Goal: Task Accomplishment & Management: Use online tool/utility

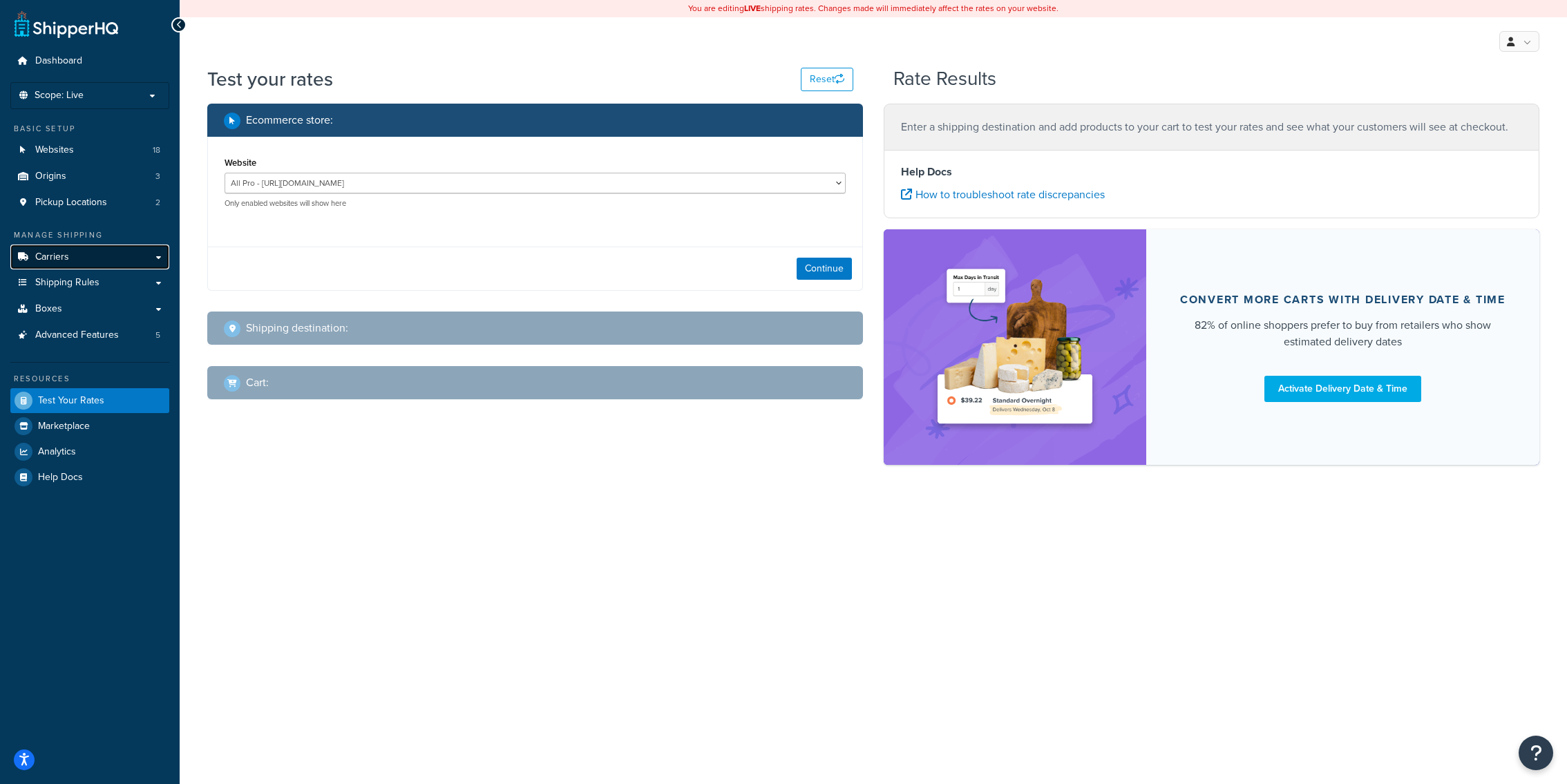
click at [33, 257] on link "Carriers" at bounding box center [89, 257] width 159 height 25
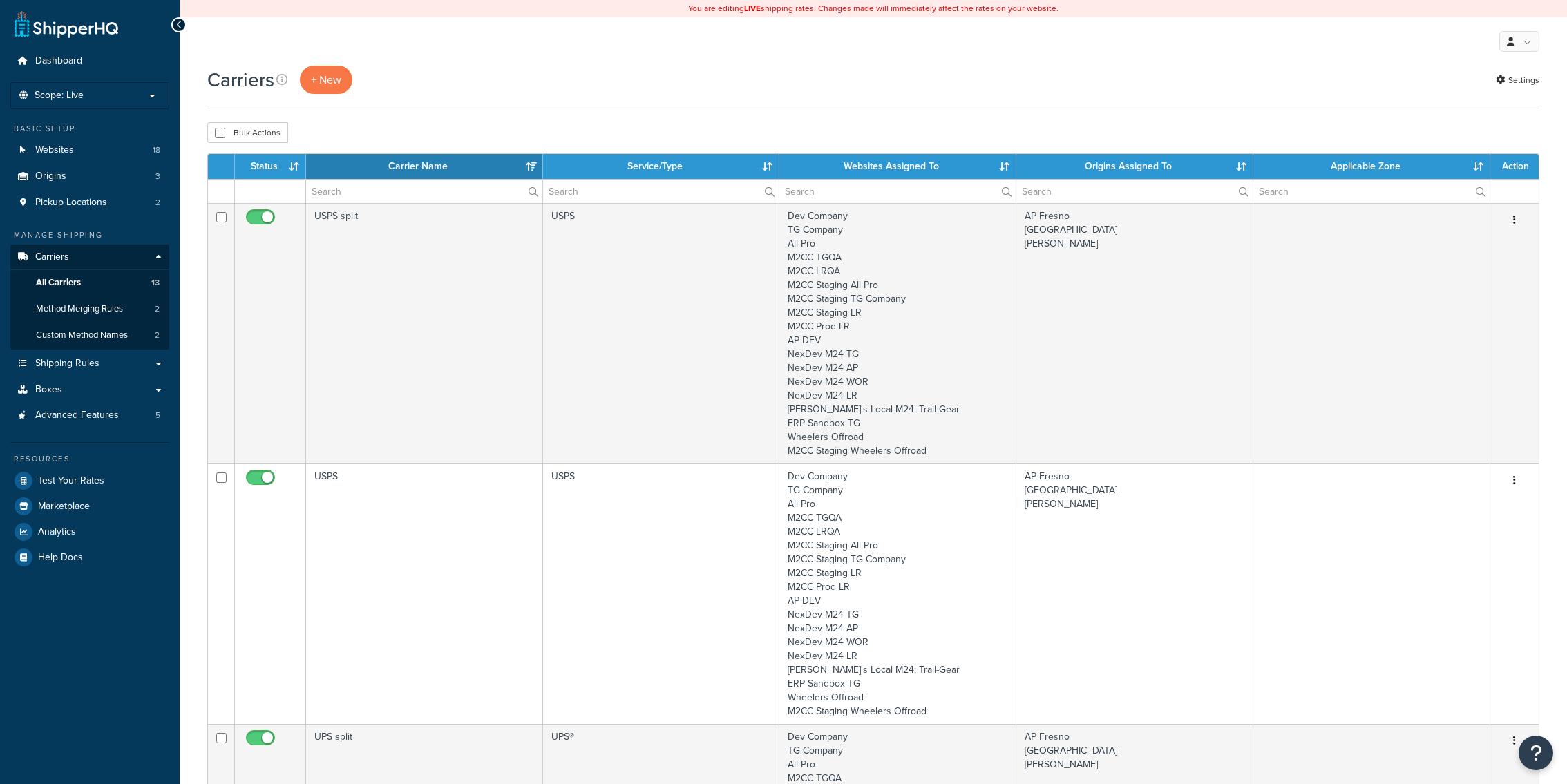
select select "15"
click at [93, 349] on ul "Carriers All Carriers 13 Method Merging Rules 2 Custom Method Names 2" at bounding box center [89, 309] width 159 height 79
click at [93, 350] on div "Manage Shipping Carriers Carriers All Carriers 13 Method Merging Rules 2 Custom…" at bounding box center [89, 328] width 159 height 198
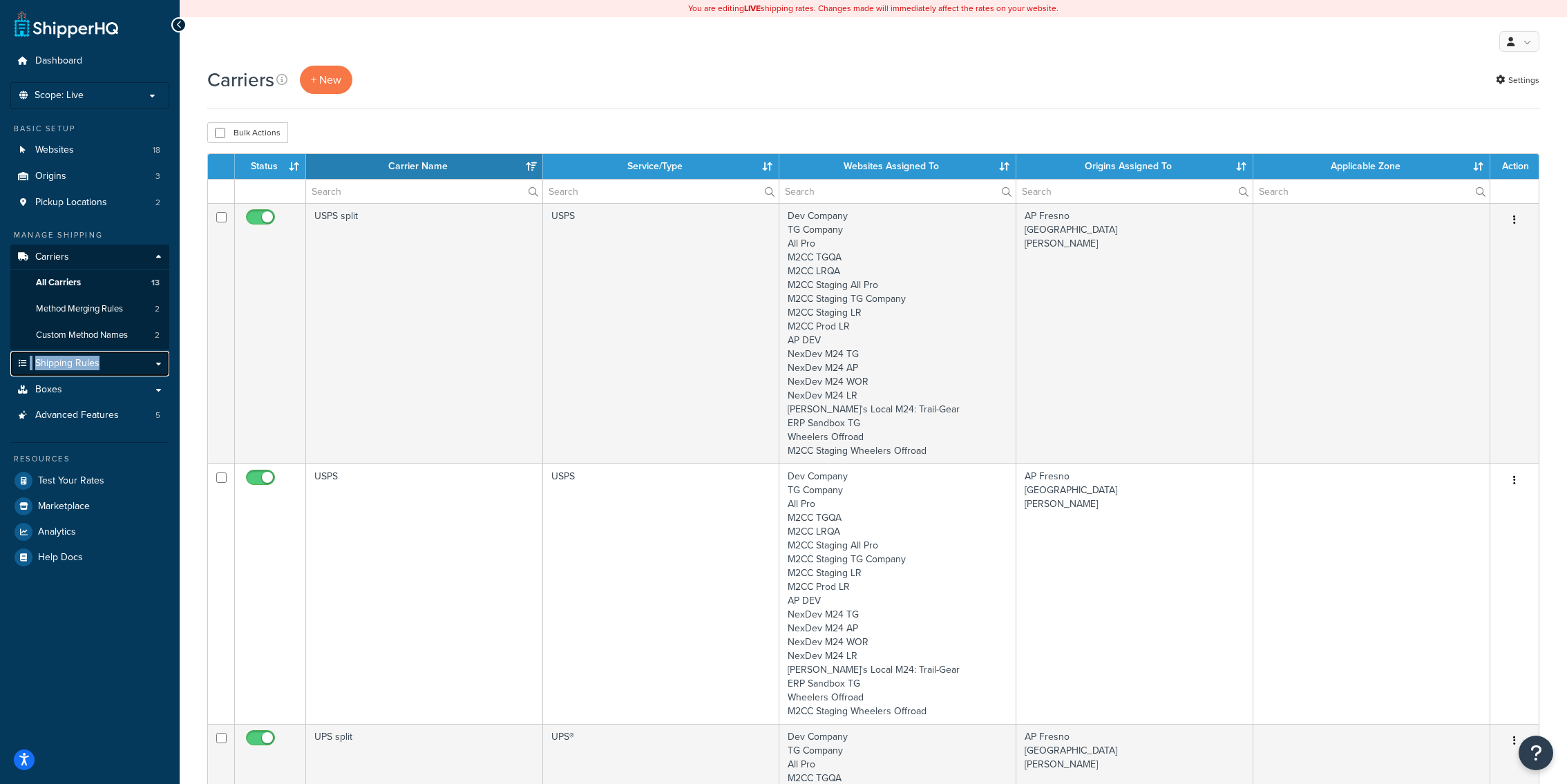
click at [94, 361] on span "Shipping Rules" at bounding box center [67, 363] width 64 height 12
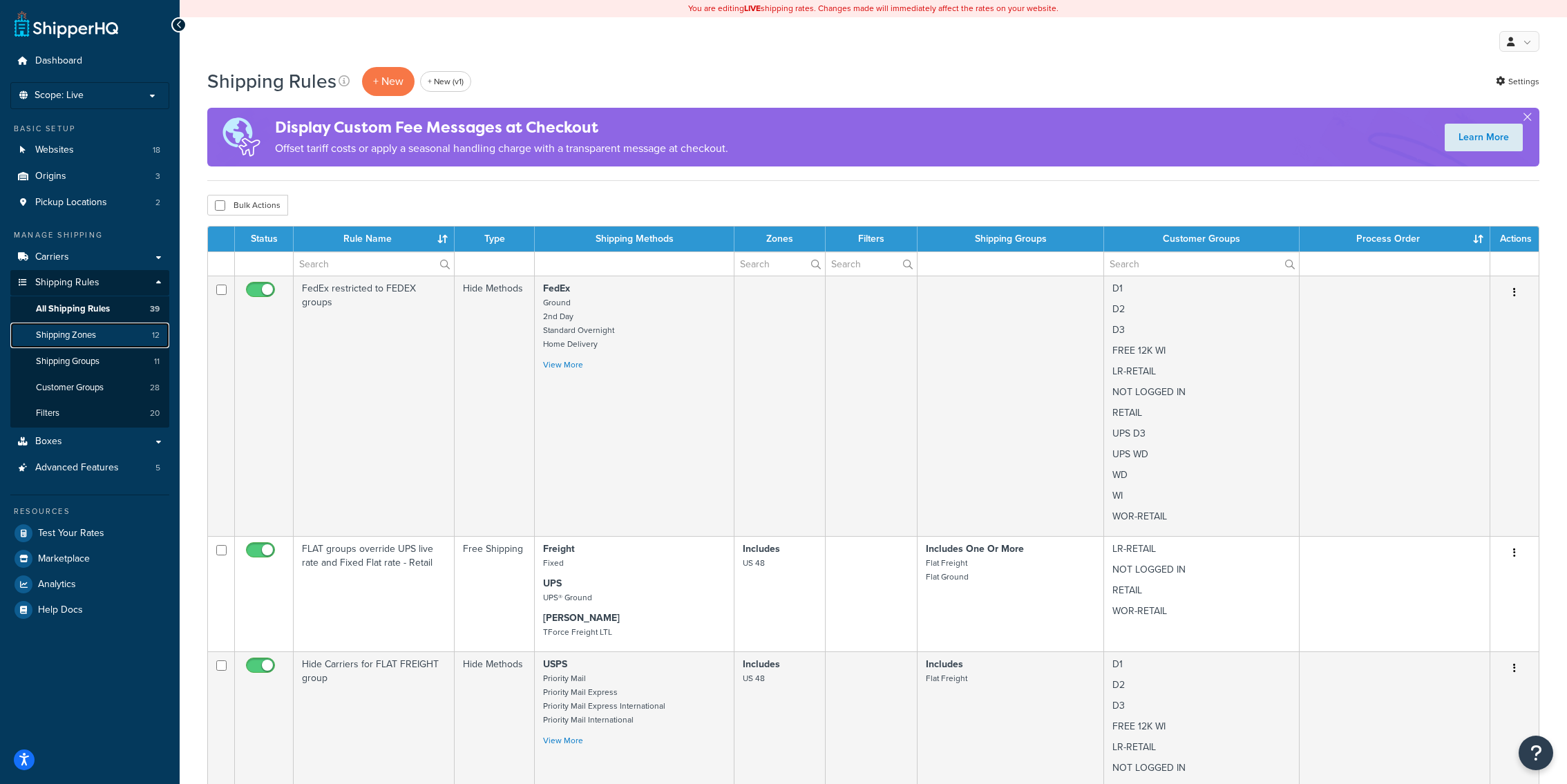
click at [144, 342] on link "Shipping Zones 12" at bounding box center [89, 335] width 159 height 25
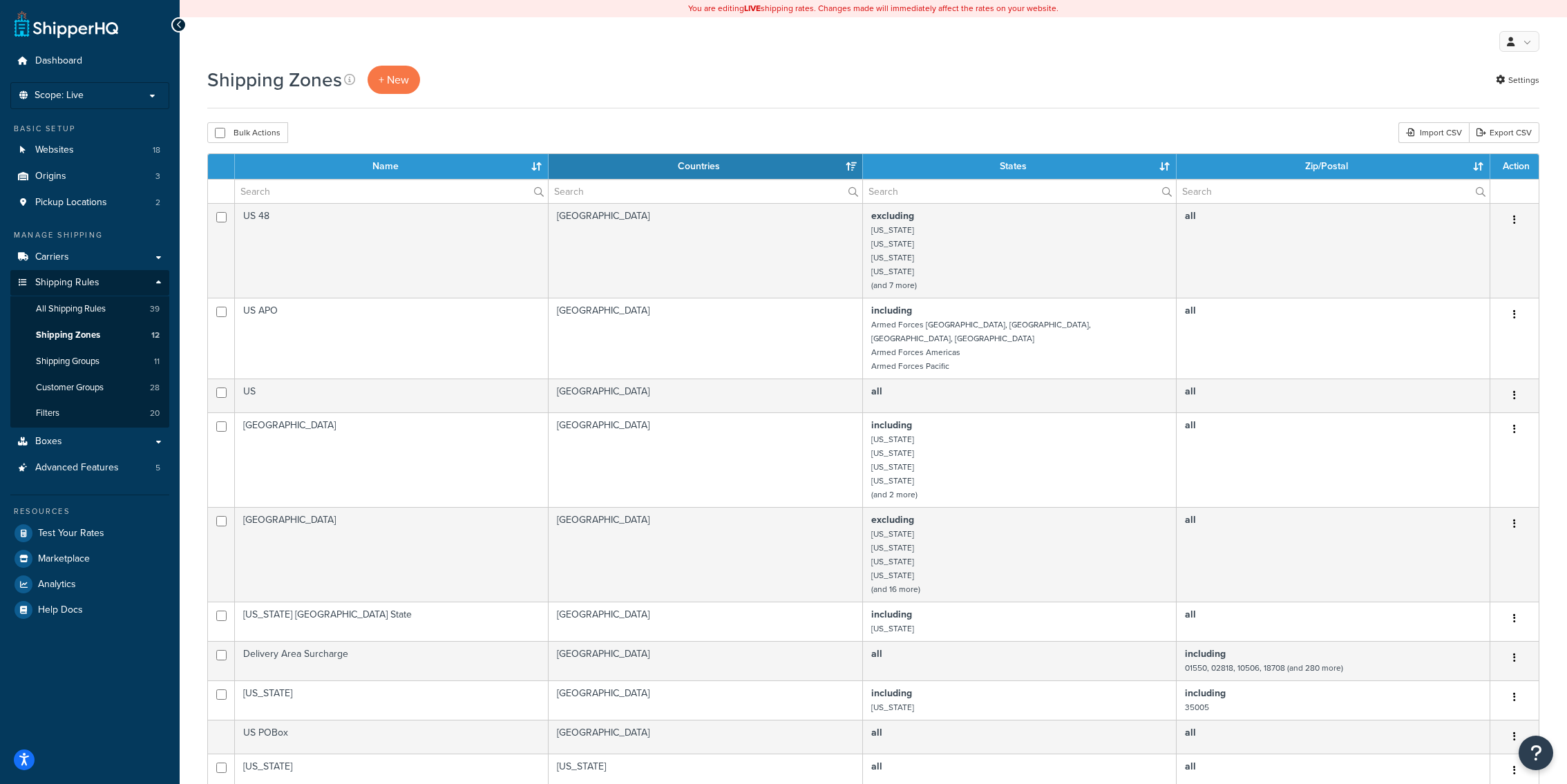
select select "15"
click at [101, 309] on span "All Shipping Rules" at bounding box center [71, 308] width 70 height 12
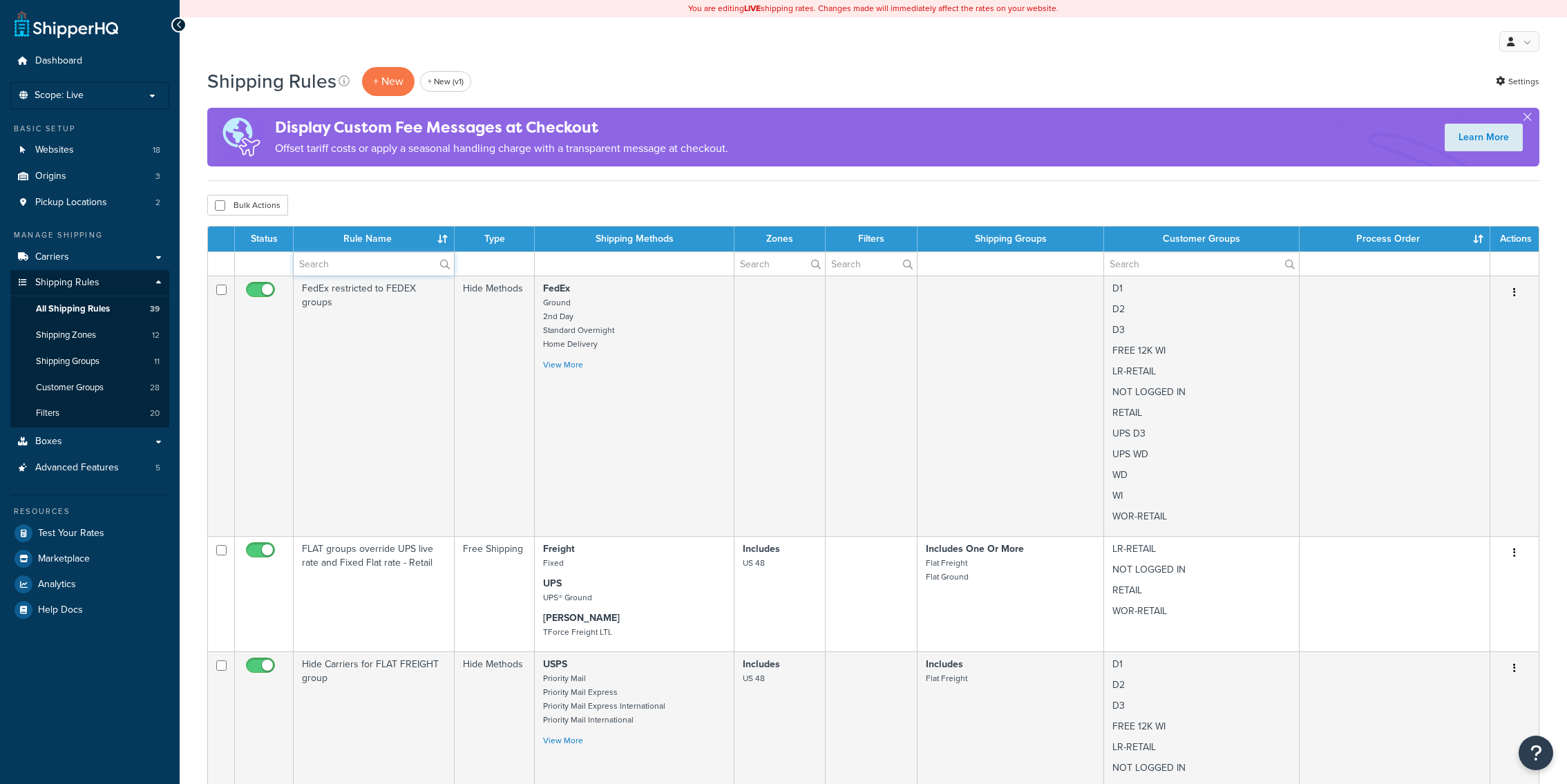
click at [360, 263] on input "text" at bounding box center [374, 264] width 161 height 24
paste input "Hide all UPS for PO Box addresses ([GEOGRAPHIC_DATA] CAN)"
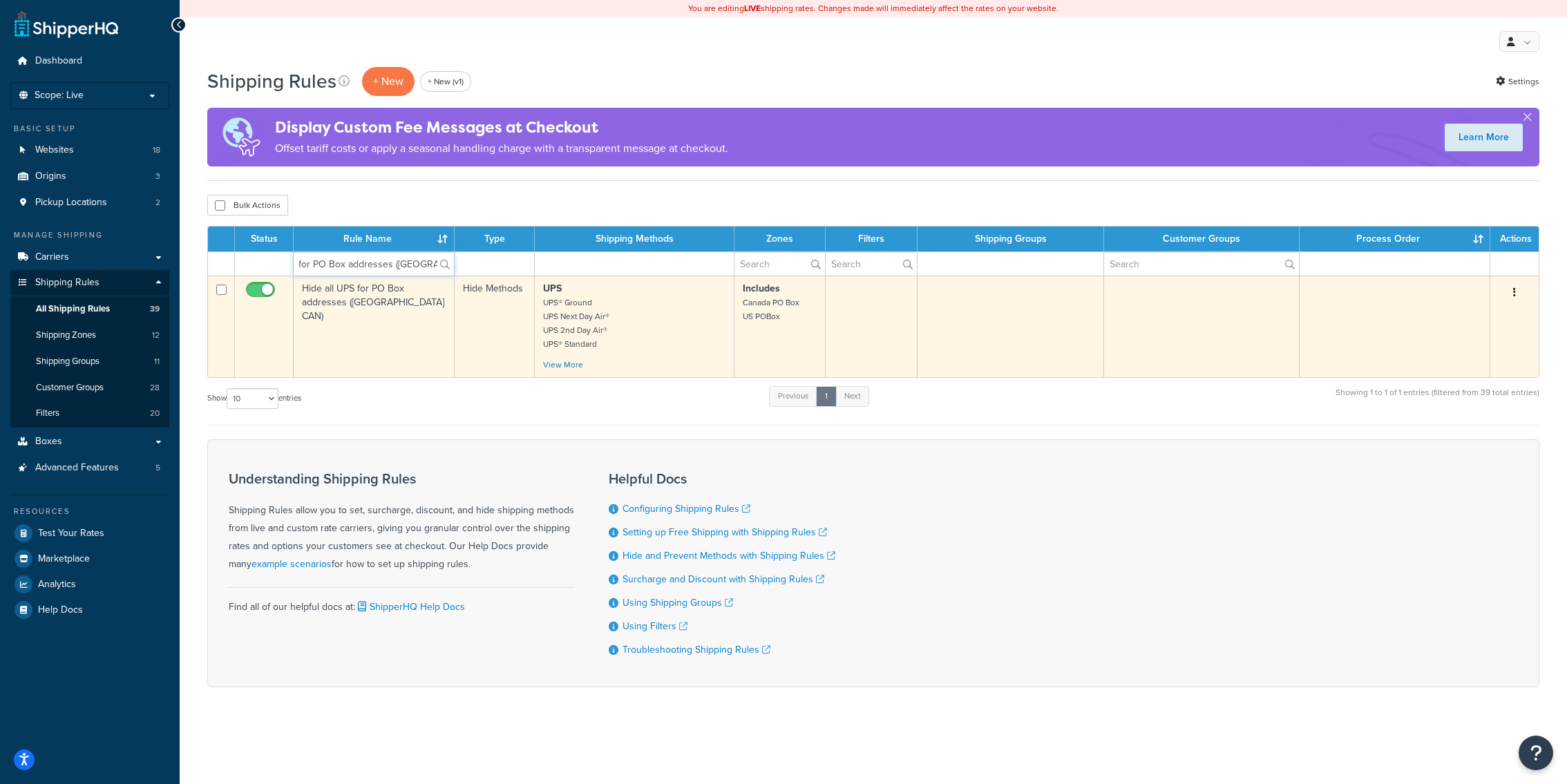
type input "Hide all UPS for PO Box addresses (USA CAN)"
click at [404, 332] on td "Hide all UPS for PO Box addresses (USA CAN)" at bounding box center [375, 326] width 161 height 102
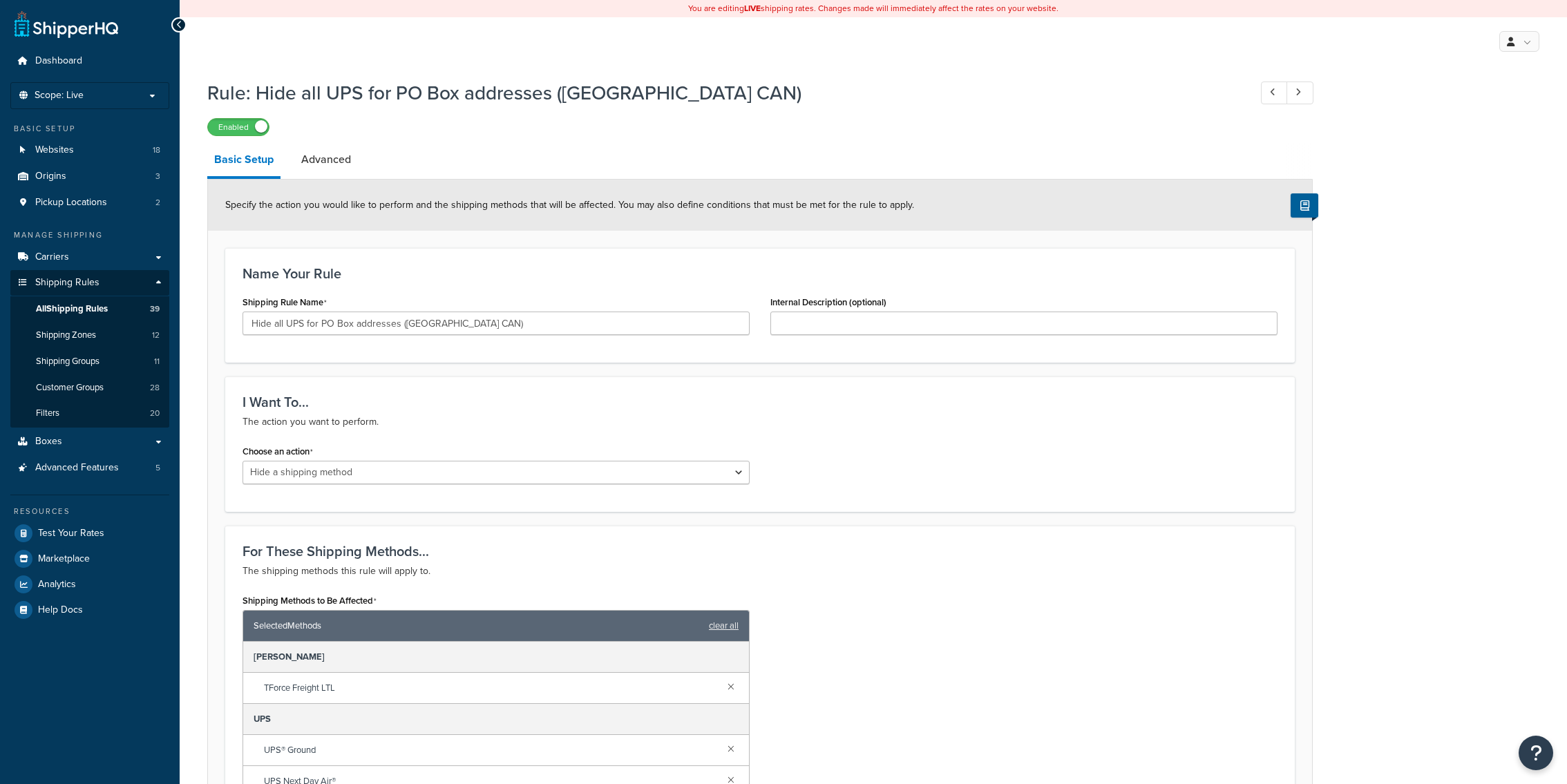
select select "HIDE"
click at [106, 537] on link "Test Your Rates" at bounding box center [89, 532] width 159 height 24
click at [129, 528] on link "Test Your Rates" at bounding box center [89, 532] width 159 height 24
click at [68, 534] on span "Test Your Rates" at bounding box center [71, 533] width 66 height 12
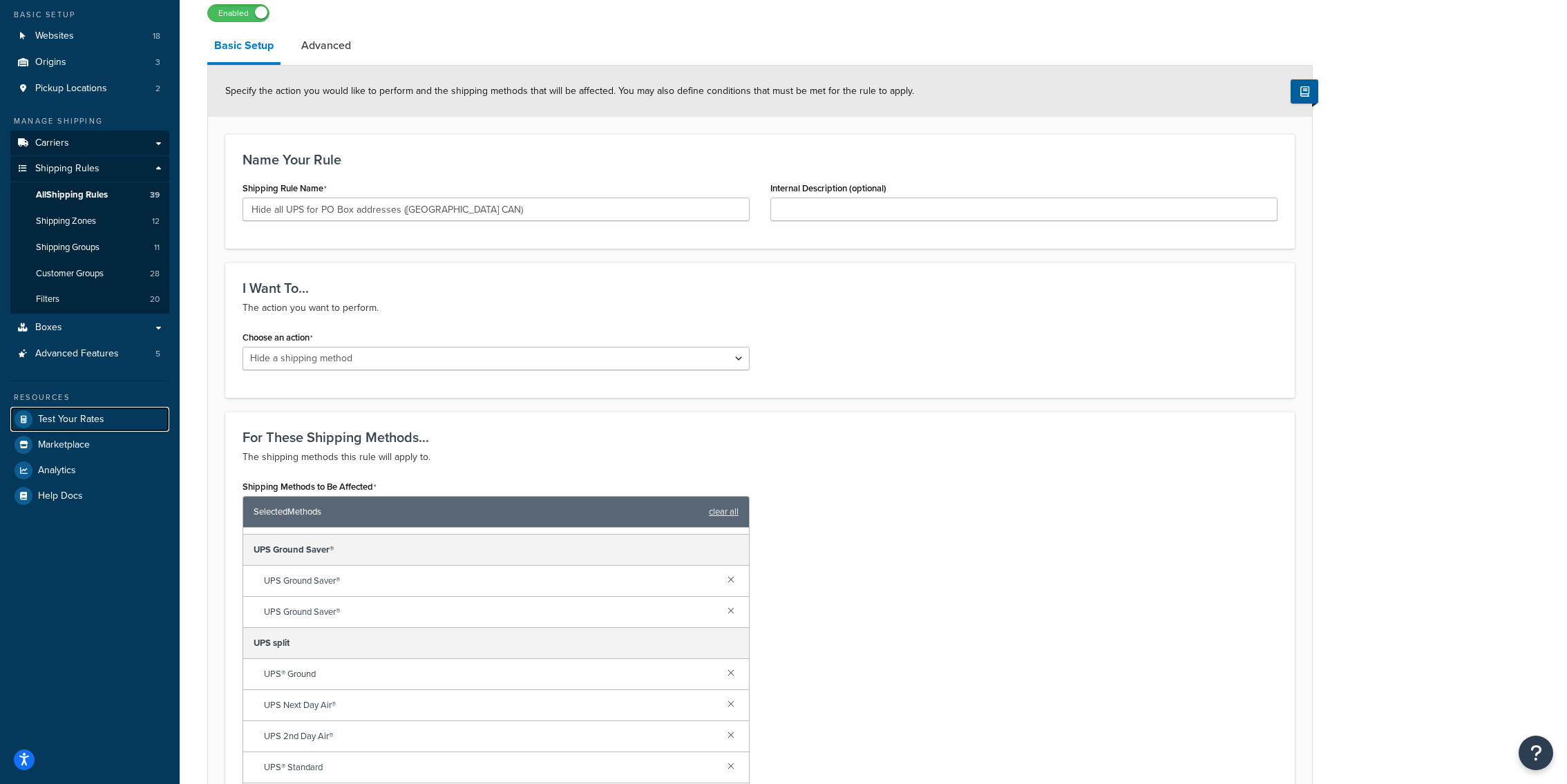
scroll to position [108, 0]
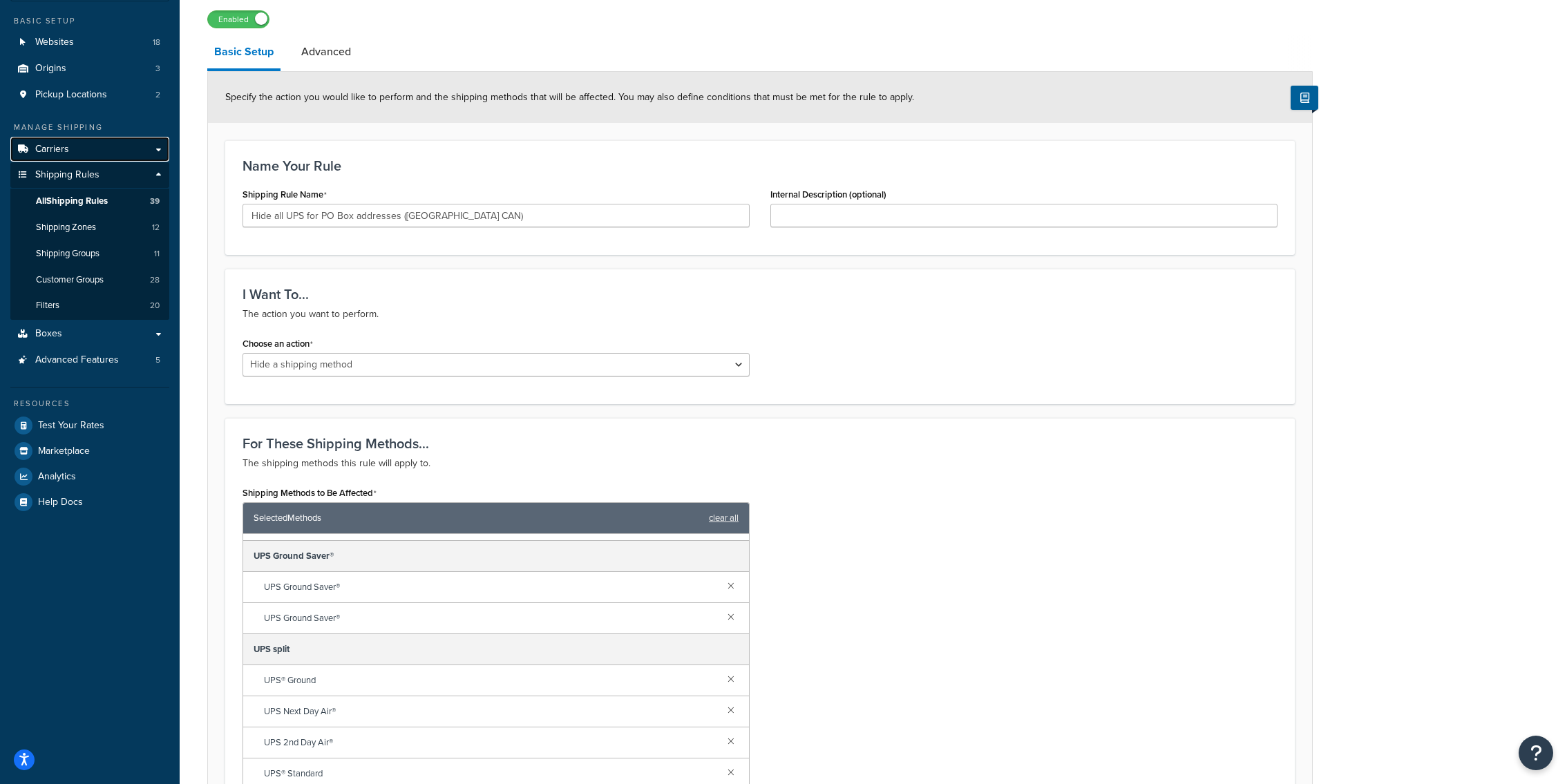
click at [72, 155] on link "Carriers" at bounding box center [89, 150] width 159 height 25
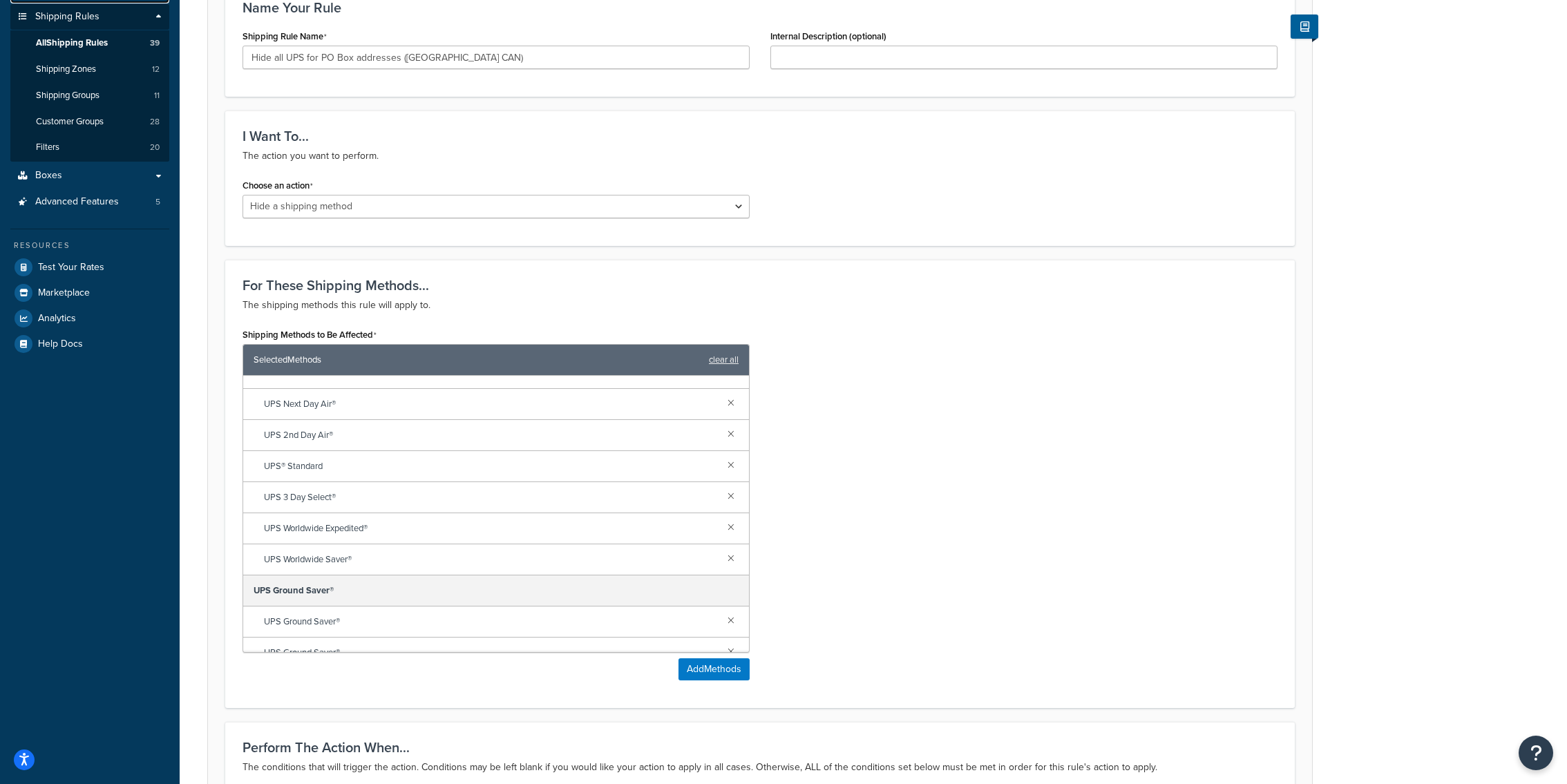
scroll to position [0, 0]
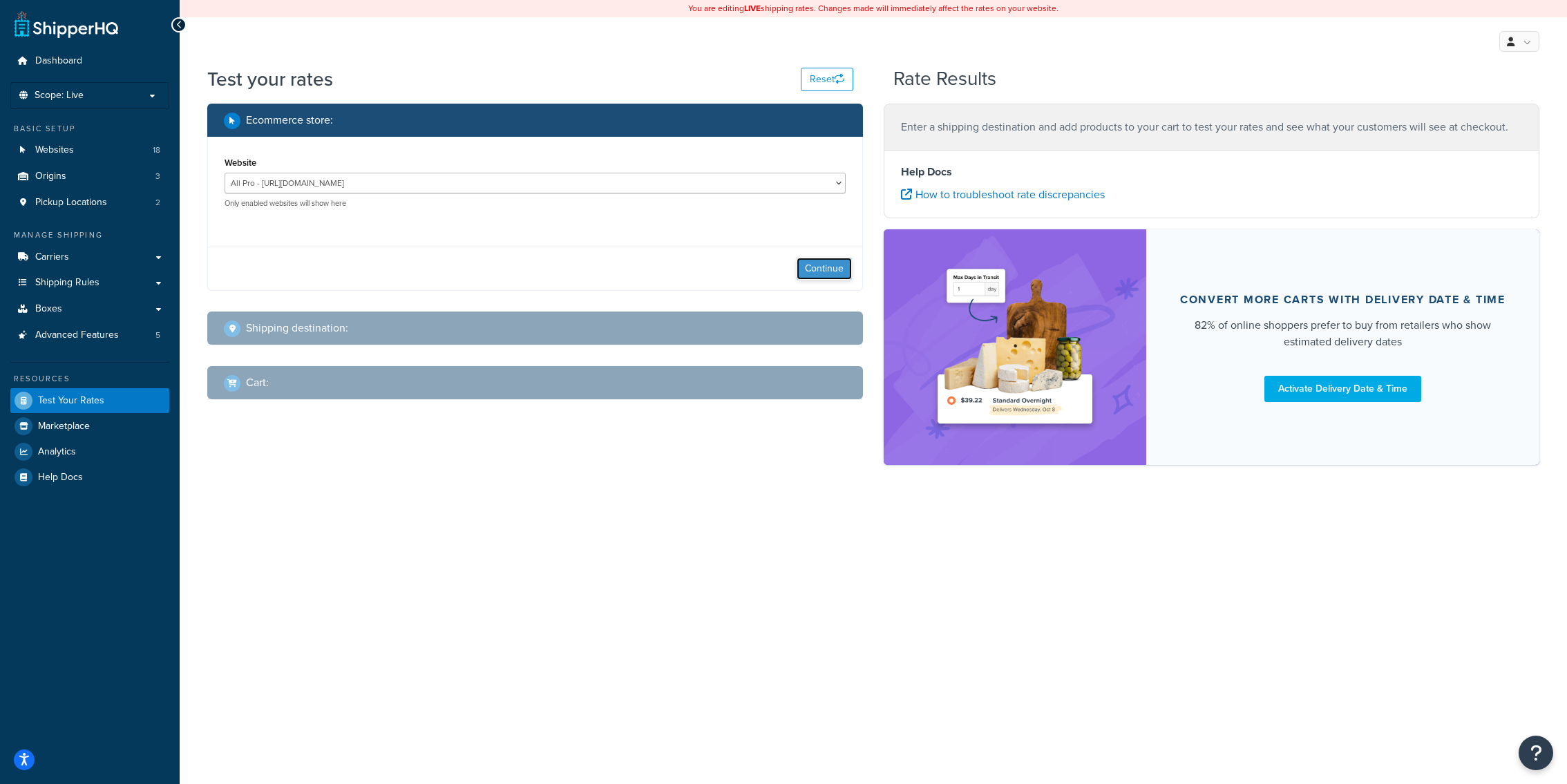
click at [820, 263] on button "Continue" at bounding box center [823, 268] width 55 height 22
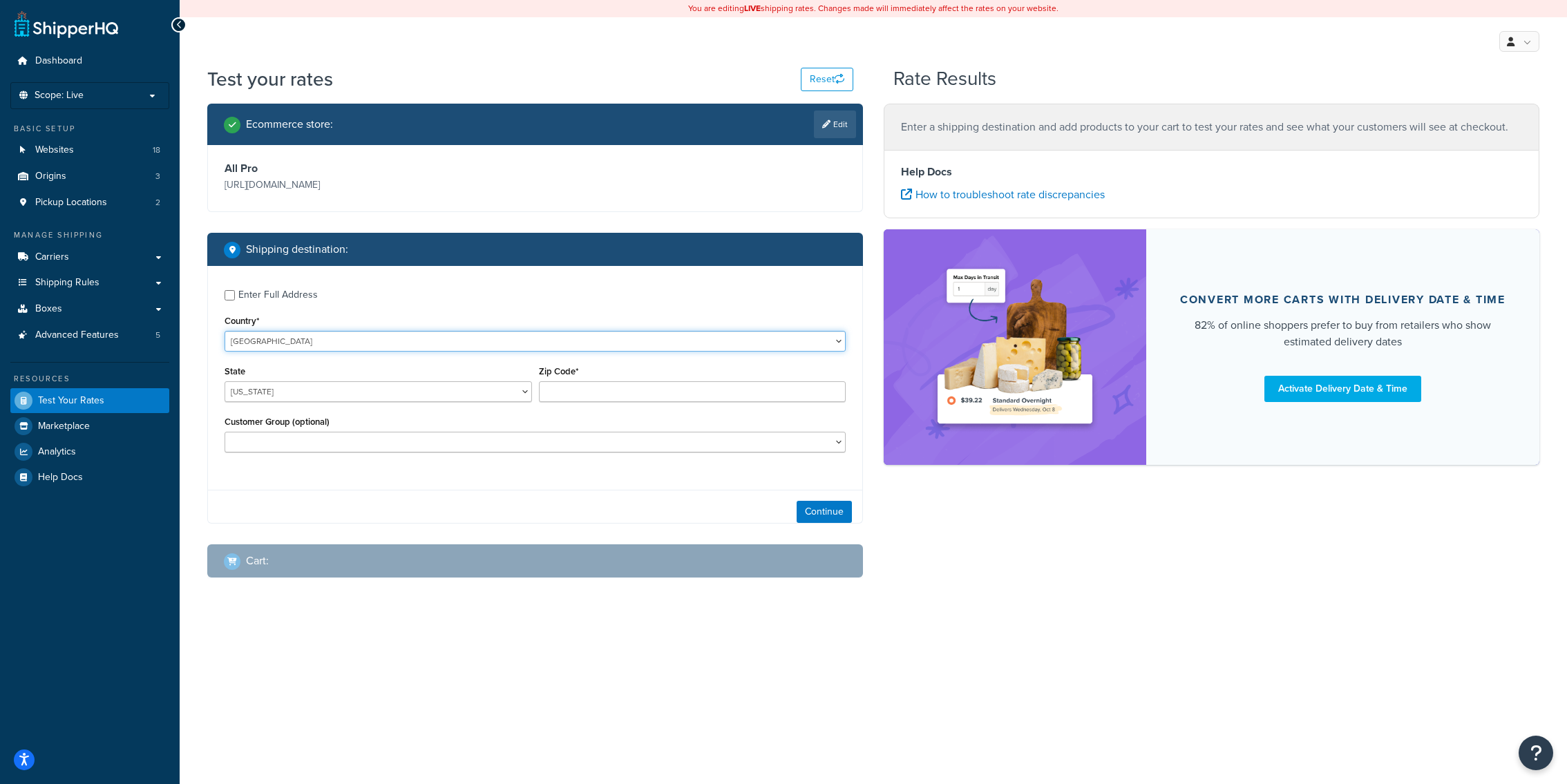
click at [225, 331] on select "United States United Kingdom Afghanistan Åland Islands Albania Algeria American…" at bounding box center [535, 341] width 621 height 21
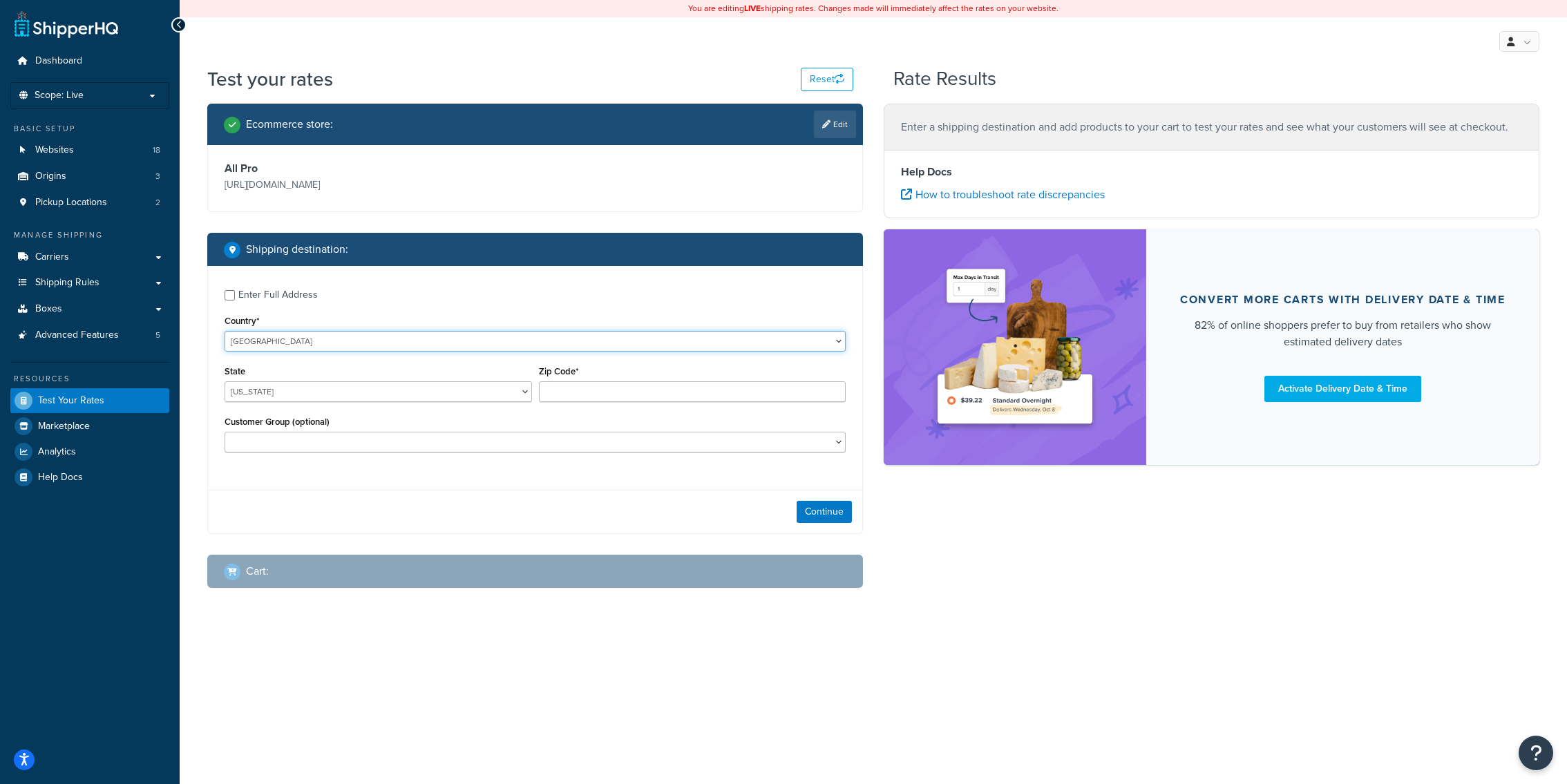
select select "CA"
click option "[GEOGRAPHIC_DATA]" at bounding box center [0, 0] width 0 height 0
click at [433, 382] on div "Region Alberta British Columbia Manitoba New Brunswick Newfoundland and Labrado…" at bounding box center [378, 382] width 307 height 40
click at [610, 393] on input "Zip Code*" at bounding box center [692, 392] width 307 height 21
paste input "V6B 3K9"
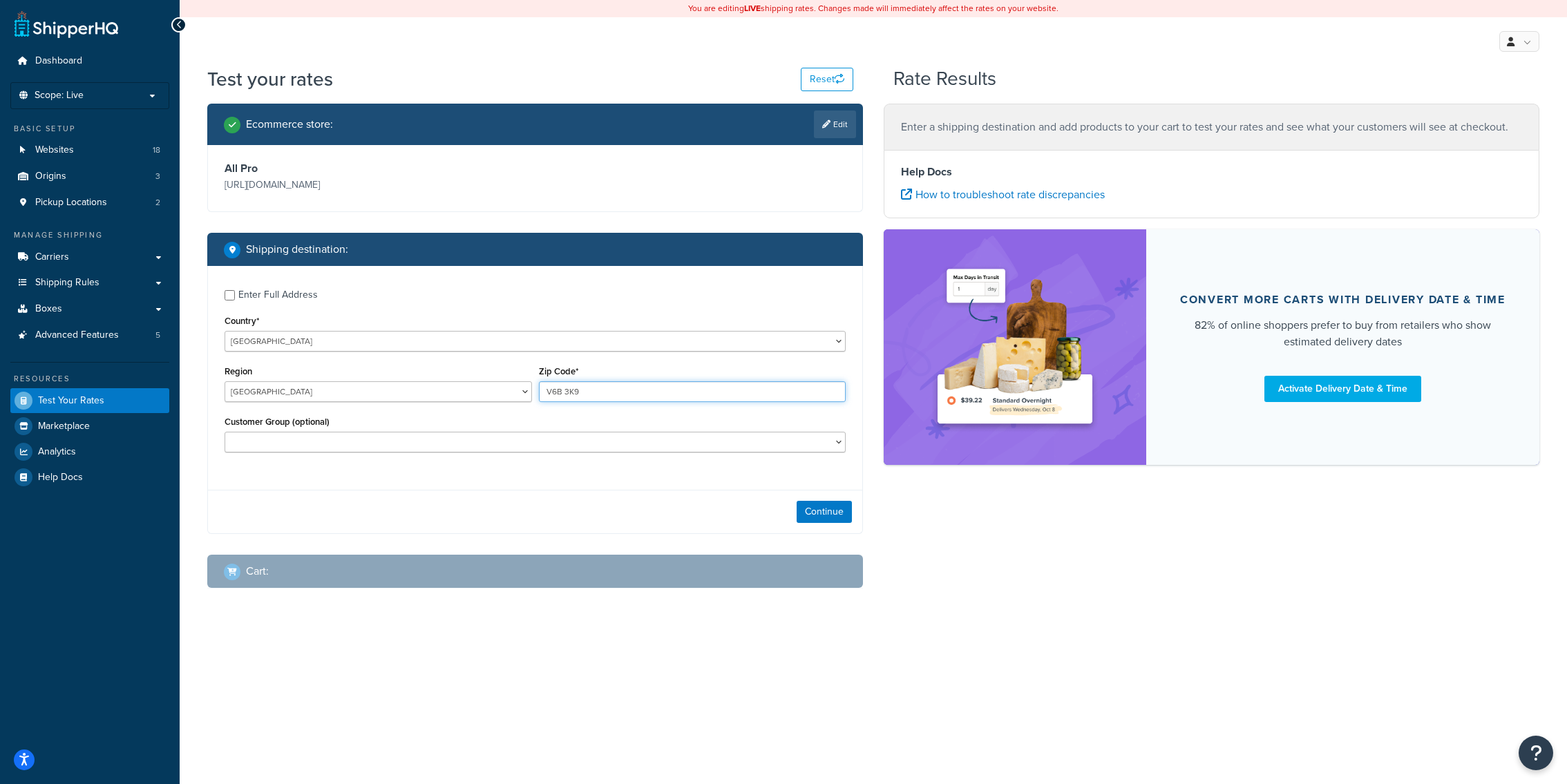
click at [545, 394] on input "V6B 3K9" at bounding box center [692, 392] width 307 height 21
type input "V6B 3K9"
click at [283, 300] on div "Enter Full Address" at bounding box center [278, 295] width 80 height 19
click at [235, 300] on input "Enter Full Address" at bounding box center [229, 295] width 10 height 10
checkbox input "true"
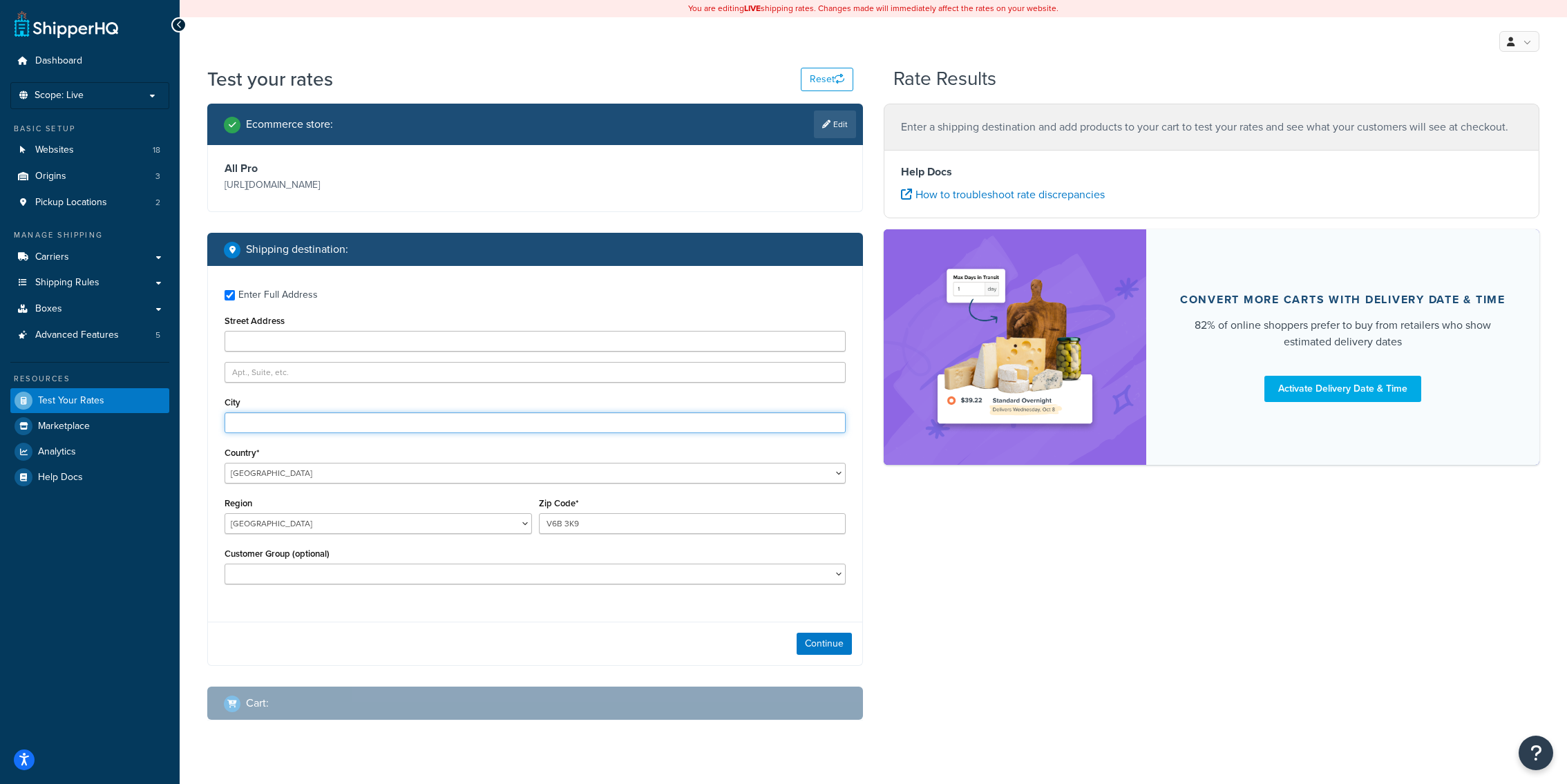
click at [317, 420] on input "City" at bounding box center [535, 422] width 621 height 21
paste input "VANCOUVER"
type input "VANCOUVER"
select select "BC"
click option "British Columbia" at bounding box center [0, 0] width 0 height 0
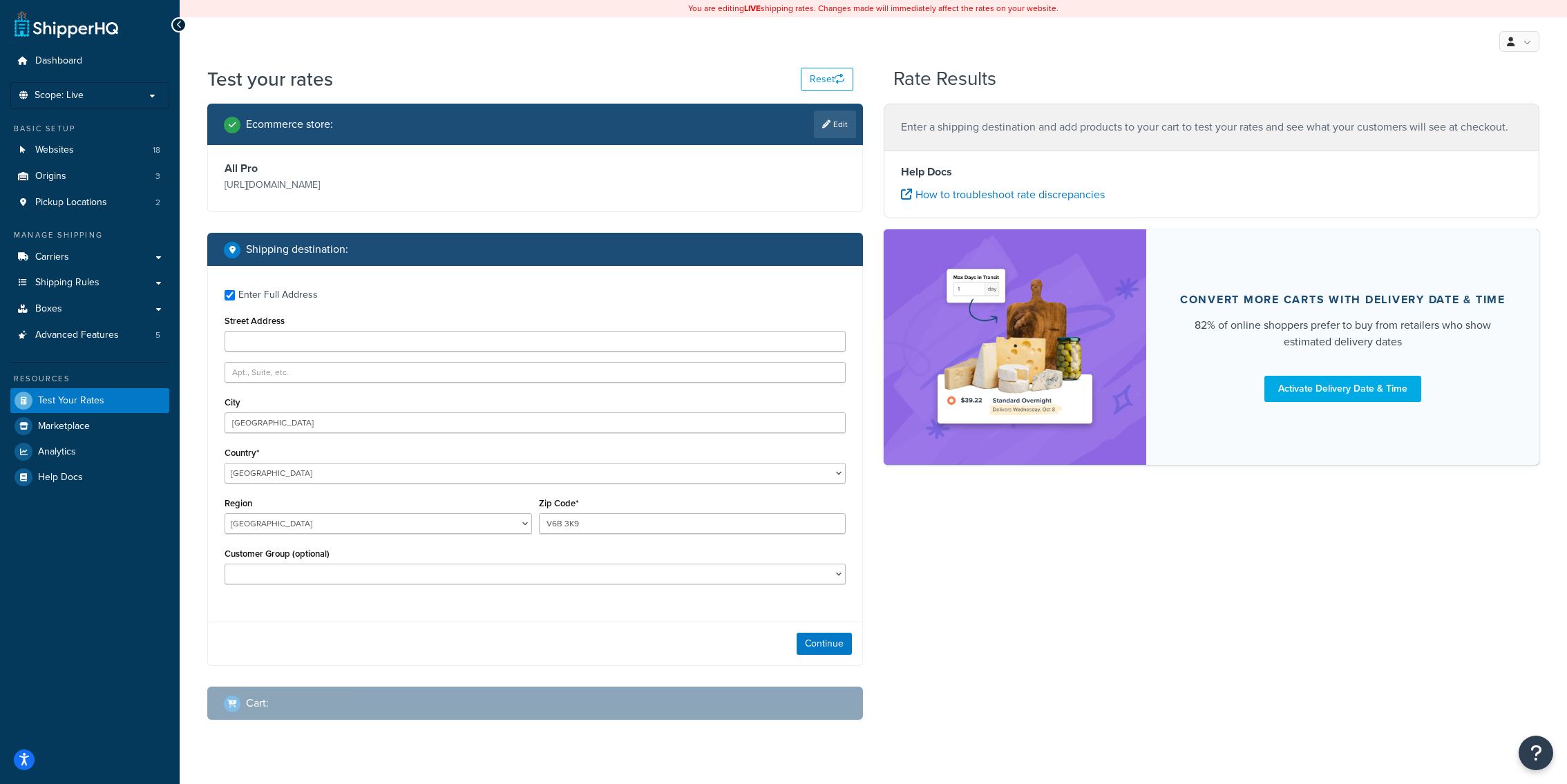
click at [594, 553] on div "Customer Group (optional) D1 D2 D3 DEALER DEALER RS DEALER TERMS DEALER TERMS R…" at bounding box center [535, 564] width 621 height 40
click at [642, 526] on input "V6B 3K9" at bounding box center [692, 523] width 307 height 21
click at [600, 528] on input "V6B 3K9" at bounding box center [692, 523] width 307 height 21
click at [828, 643] on button "Continue" at bounding box center [823, 644] width 55 height 22
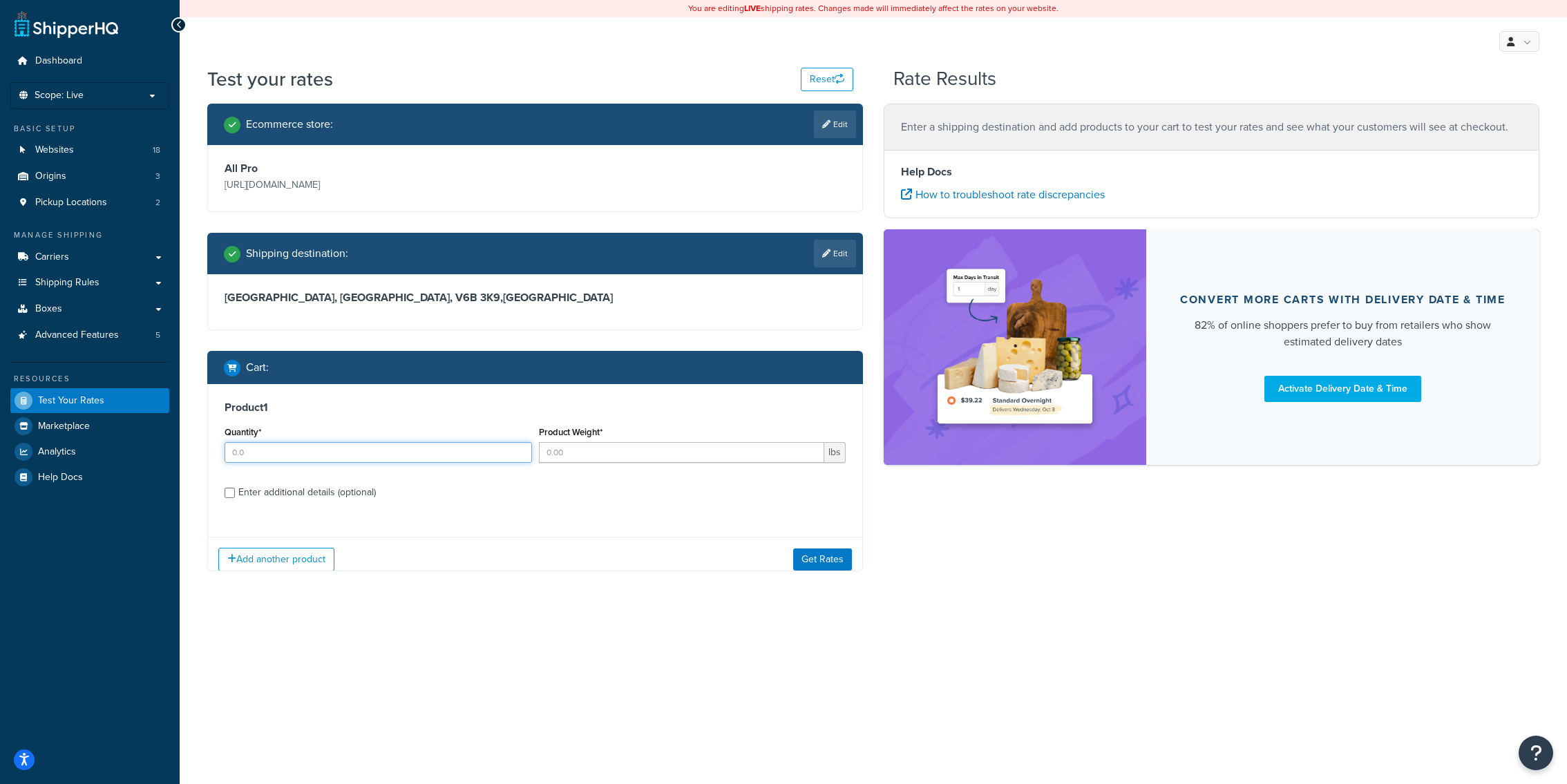
click at [460, 457] on input "Quantity*" at bounding box center [378, 452] width 307 height 21
type input "1"
type input "5"
click at [807, 558] on button "Get Rates" at bounding box center [822, 558] width 59 height 22
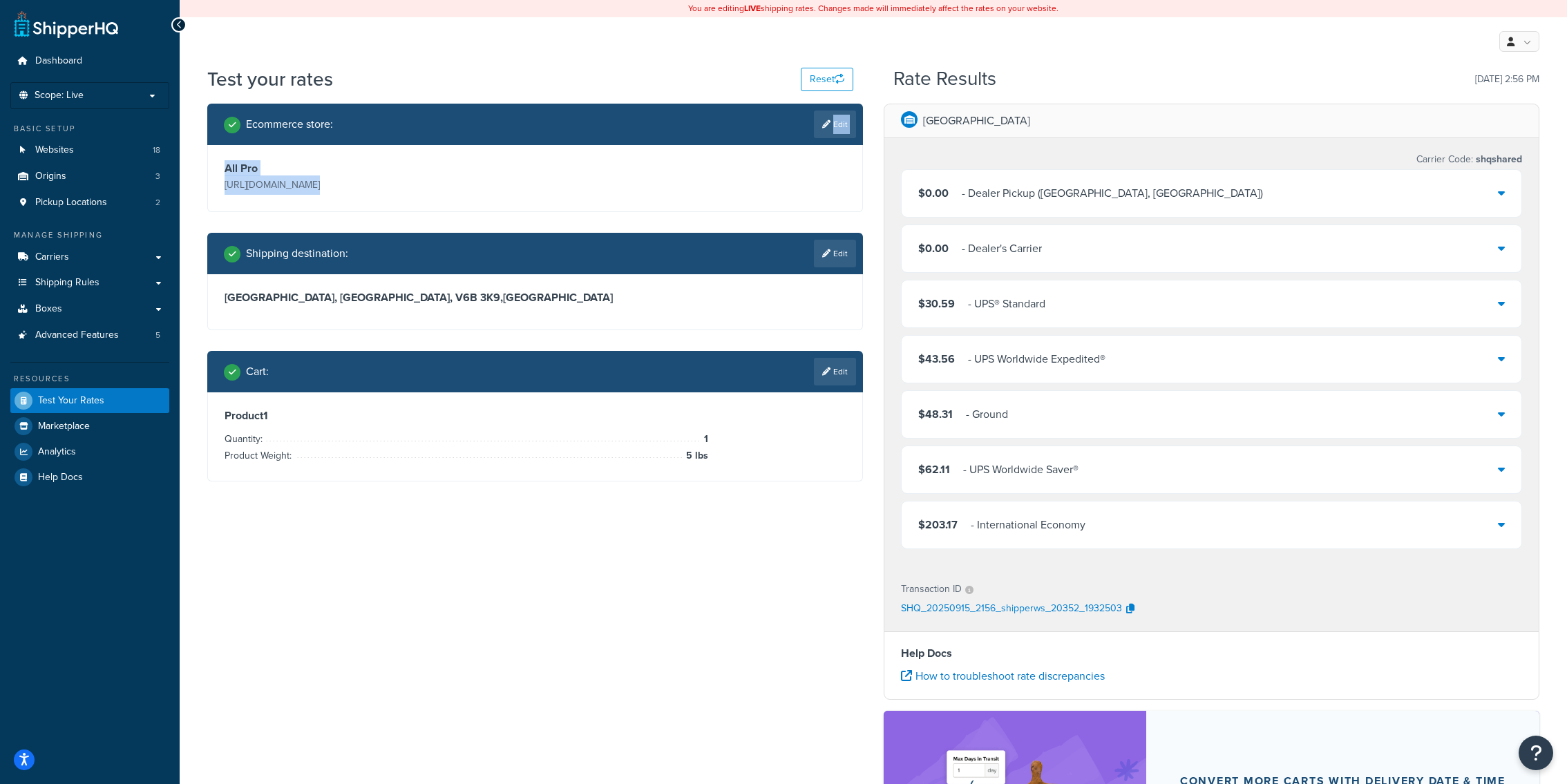
drag, startPoint x: 832, startPoint y: 126, endPoint x: 817, endPoint y: 232, distance: 107.1
click at [817, 232] on div "Ecommerce store : Edit All Pro https://www.allprooffroad.com/ Shipping destinat…" at bounding box center [535, 303] width 676 height 399
click at [832, 263] on link "Edit" at bounding box center [834, 253] width 42 height 27
select select "CA"
select select "BC"
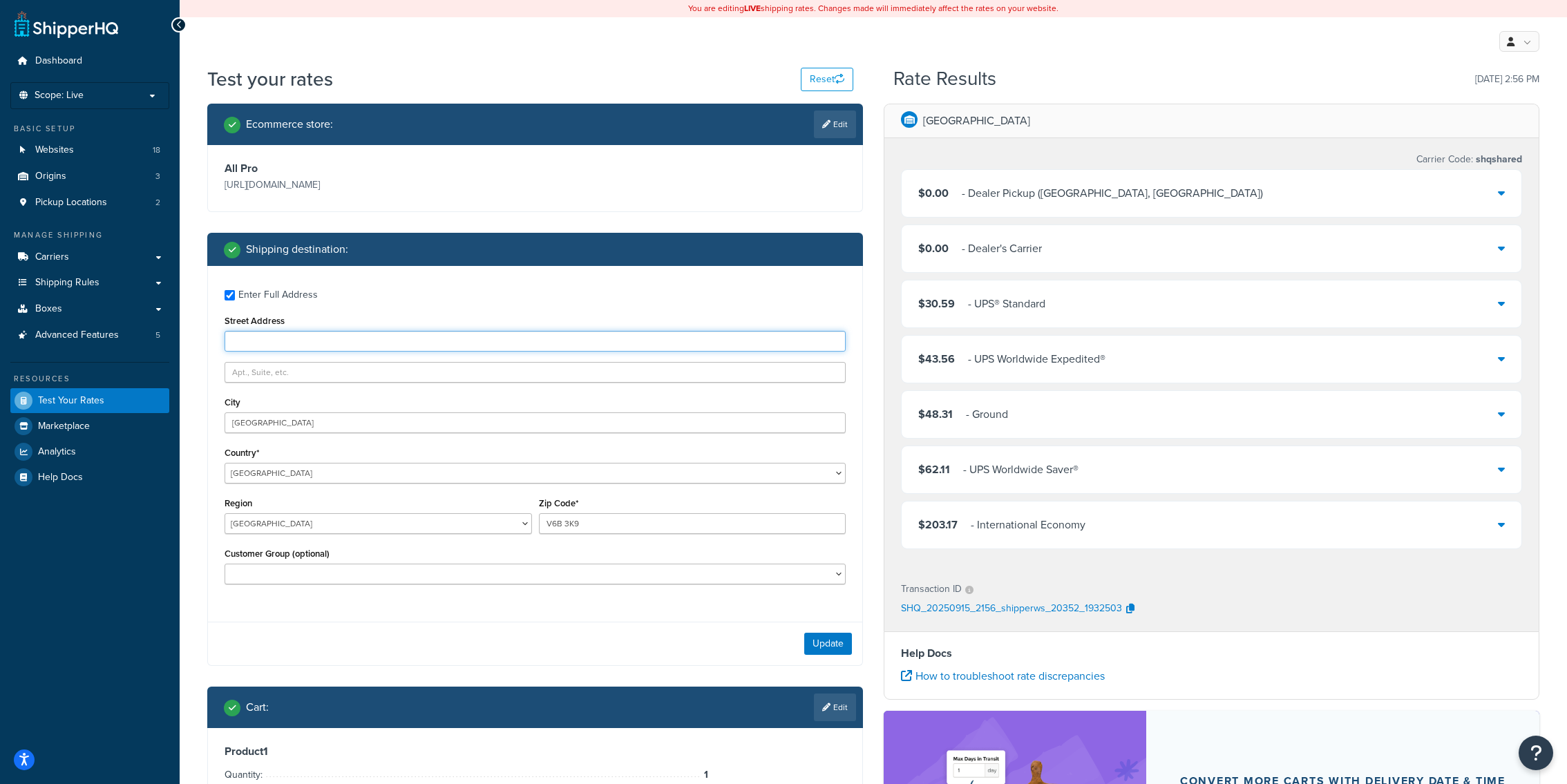
click at [359, 341] on input "Street Address" at bounding box center [535, 341] width 621 height 21
paste input "PO BOX 123"
type input "PO BOX 123"
click at [828, 642] on button "Update" at bounding box center [828, 644] width 48 height 22
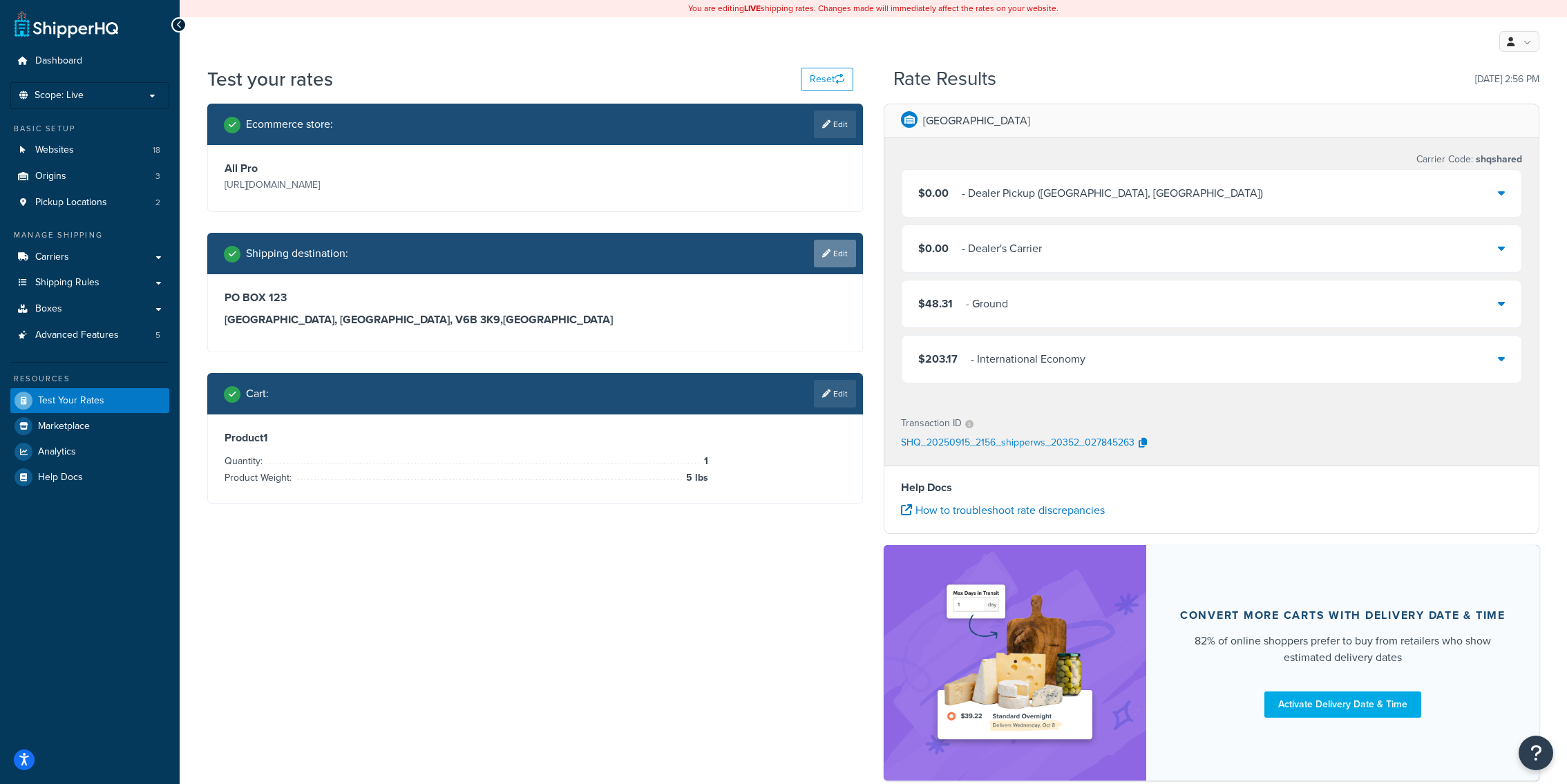
click at [849, 259] on link "Edit" at bounding box center [834, 253] width 42 height 27
select select "CA"
select select "BC"
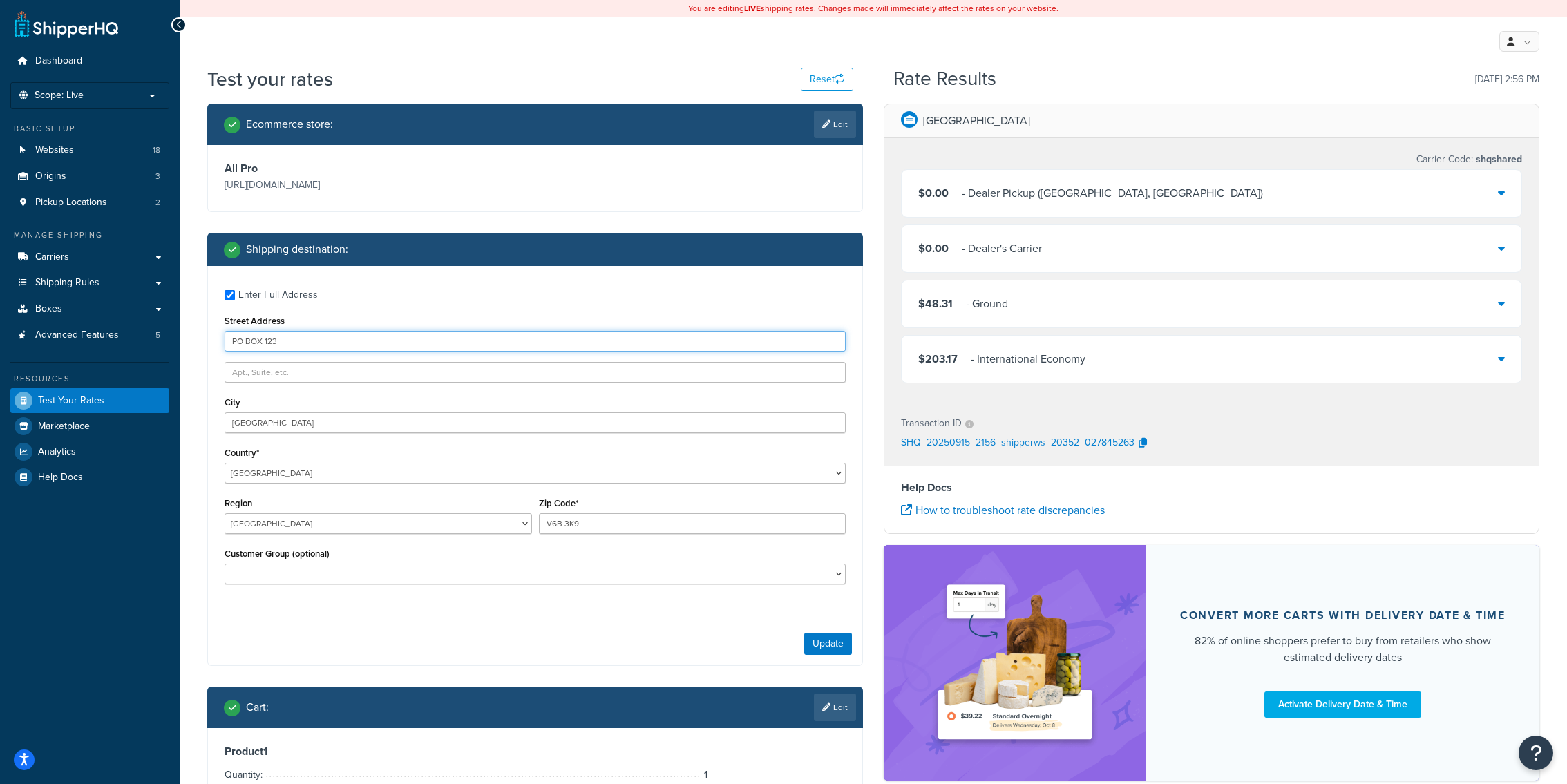
click at [534, 339] on input "PO BOX 123" at bounding box center [535, 341] width 621 height 21
click at [830, 652] on button "Update" at bounding box center [828, 644] width 48 height 22
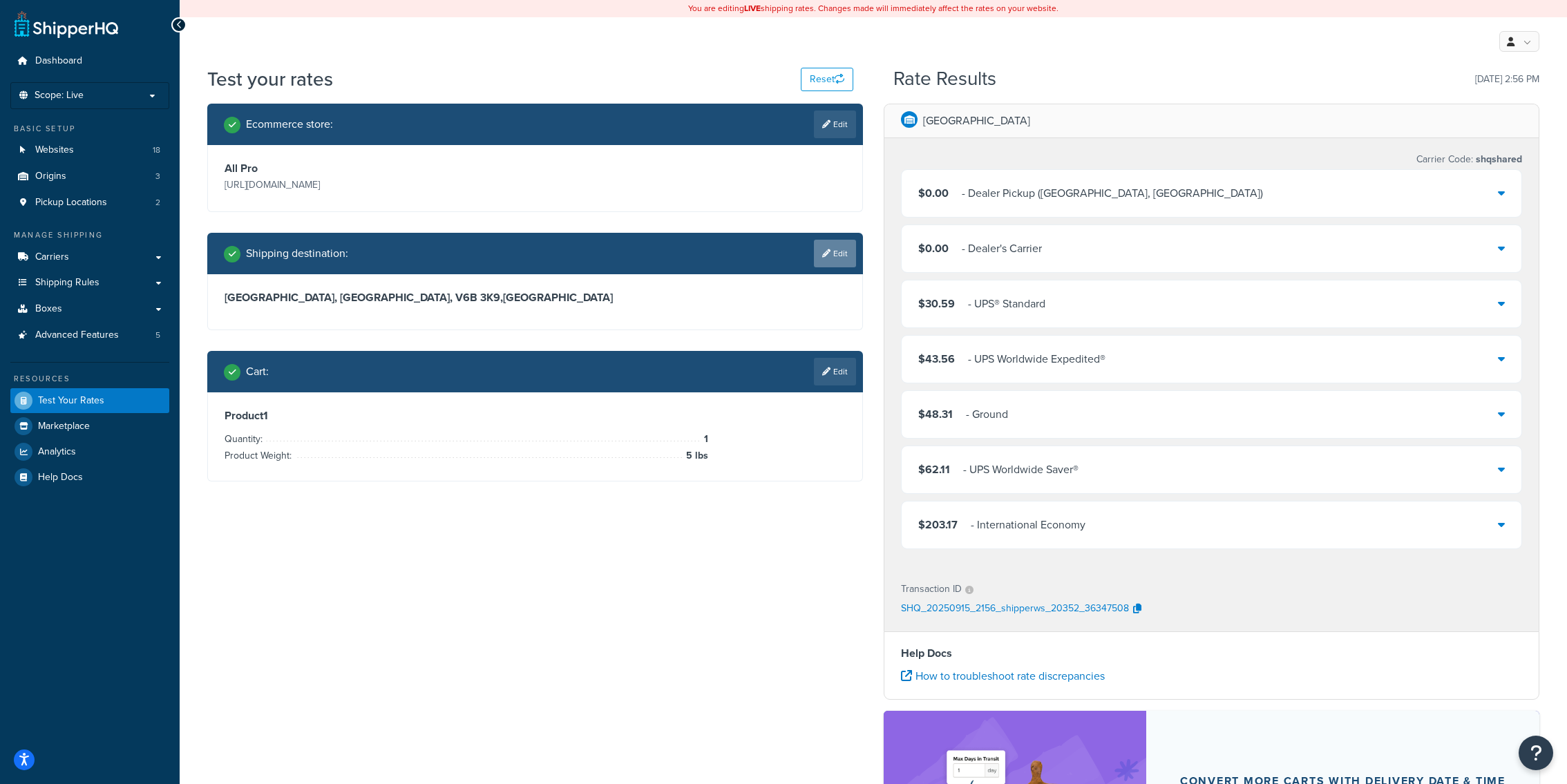
click at [831, 257] on link "Edit" at bounding box center [834, 253] width 42 height 27
select select "CA"
select select "BC"
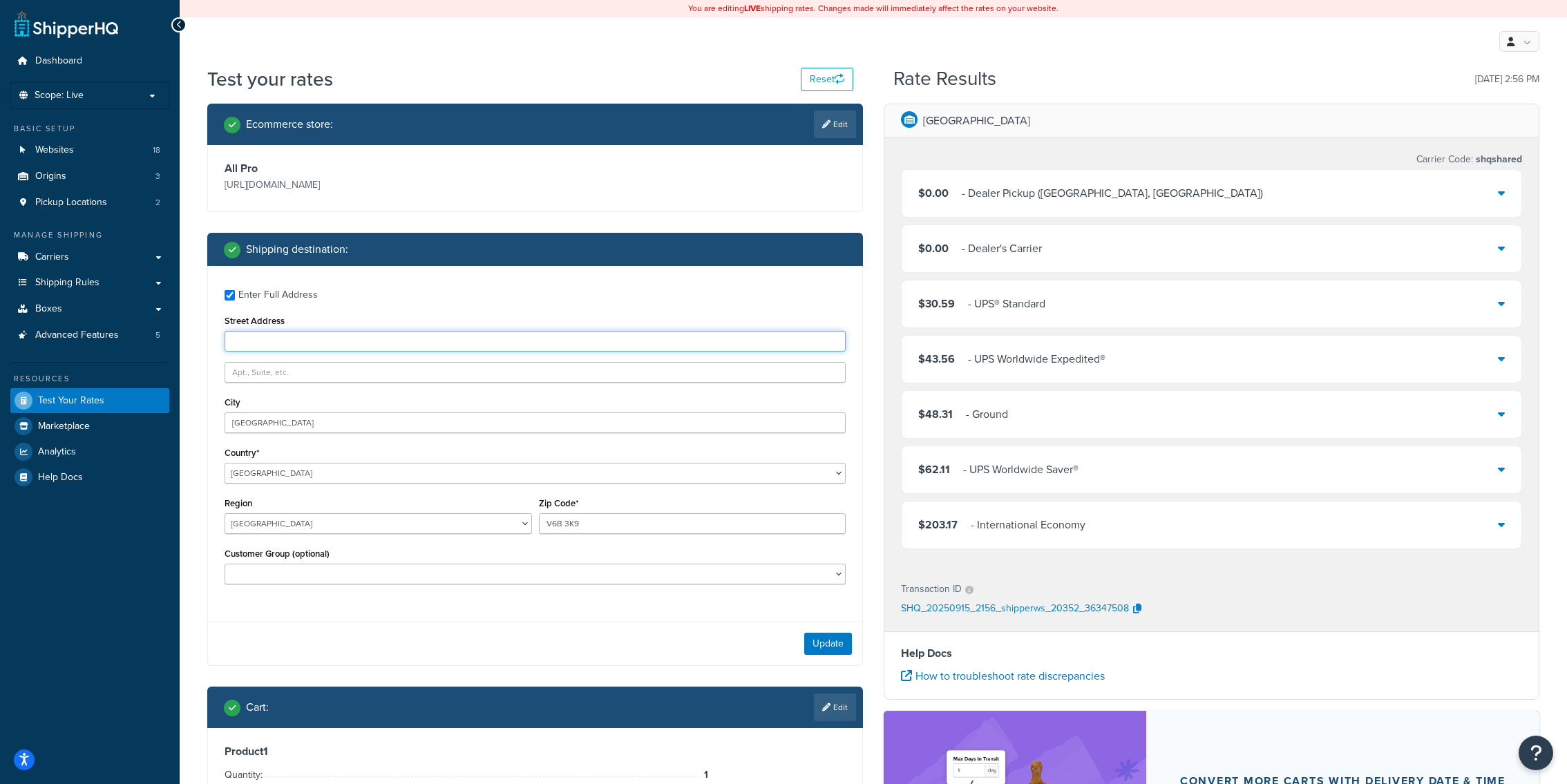
click at [567, 340] on input "Street Address" at bounding box center [535, 341] width 621 height 21
paste input "PO BOX 123"
type input "PO BOX 123"
click at [836, 653] on button "Update" at bounding box center [828, 644] width 48 height 22
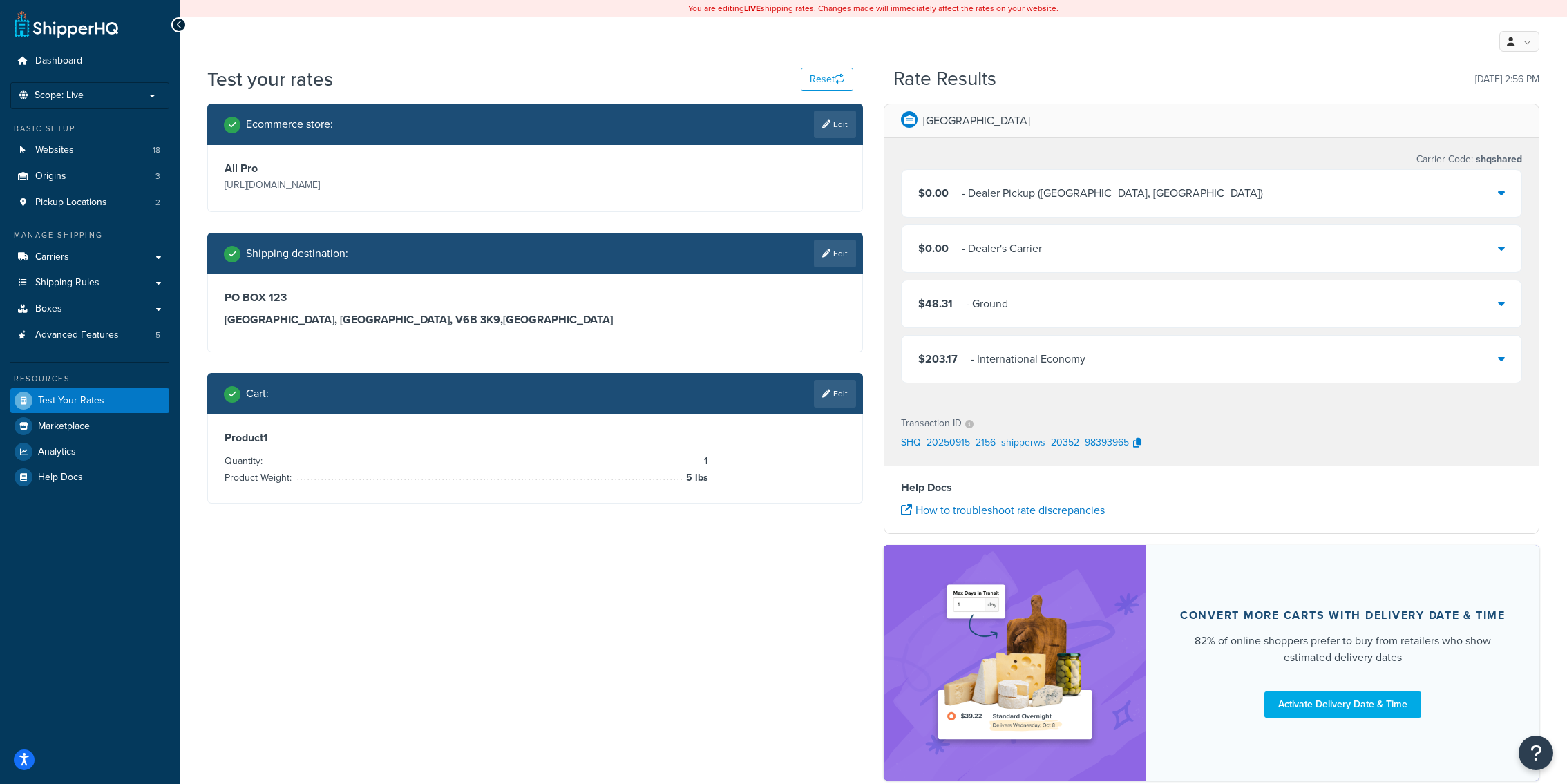
click at [1060, 329] on div "$0.00 - Dealer Pickup (Fresno, CA) $0.00 - Dealer's Carrier $48.31 - Ground $20…" at bounding box center [1211, 276] width 621 height 214
click at [1048, 322] on div "$48.31 - Ground" at bounding box center [1211, 304] width 619 height 47
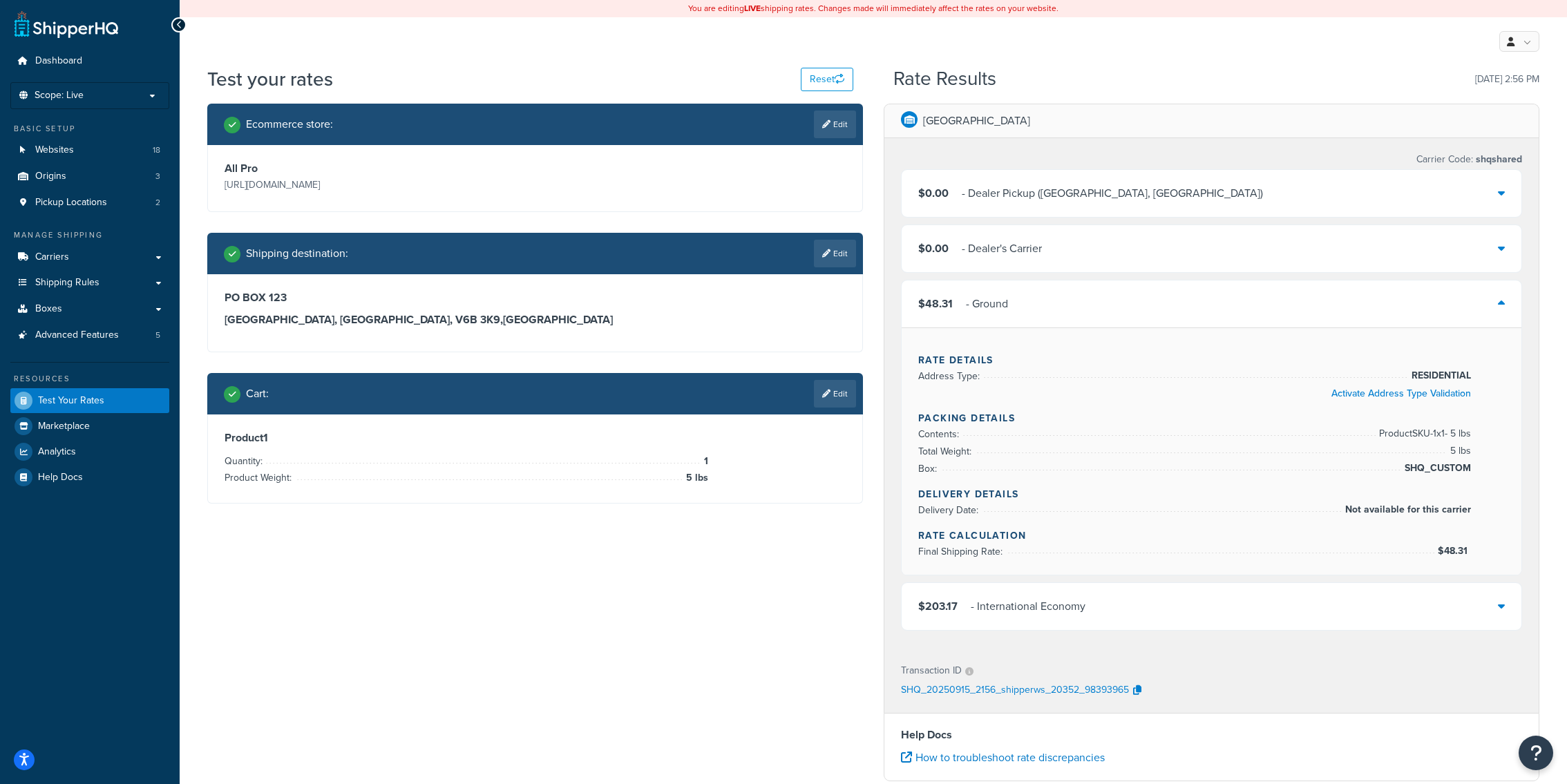
click at [1048, 322] on div "$48.31 - Ground" at bounding box center [1211, 304] width 619 height 47
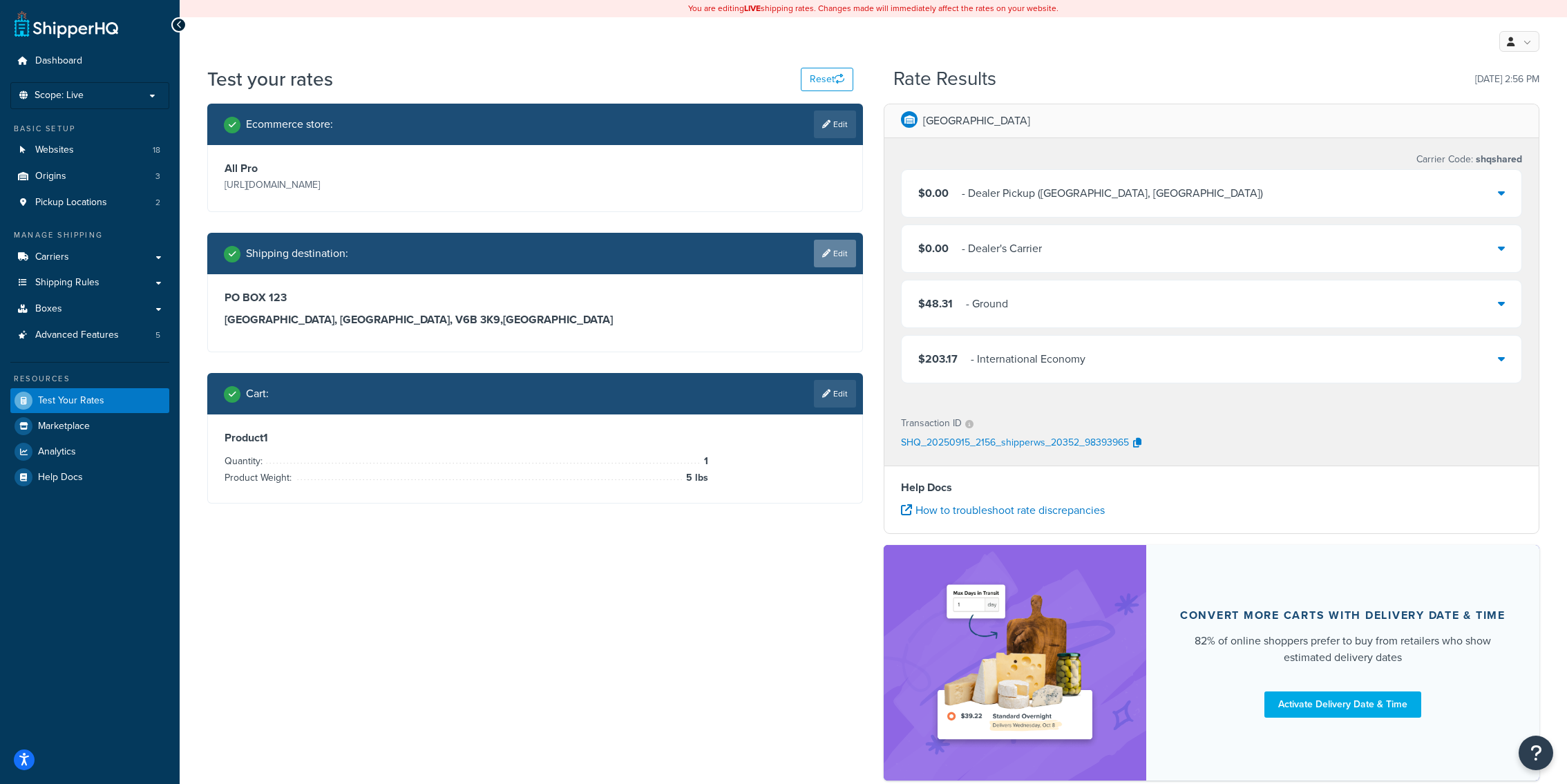
click at [825, 248] on link "Edit" at bounding box center [834, 253] width 42 height 27
select select "CA"
select select "BC"
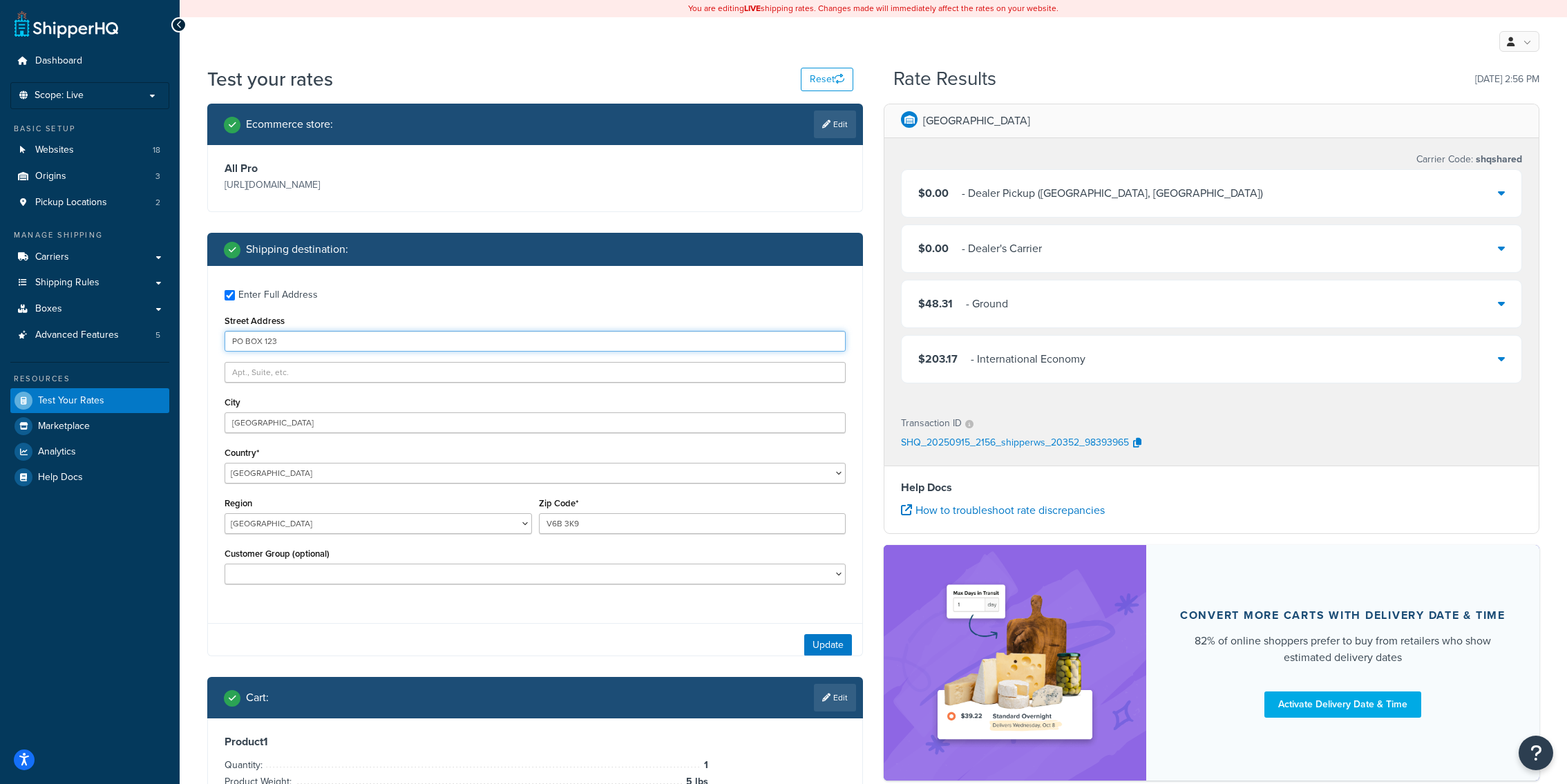
click at [434, 344] on input "PO BOX 123" at bounding box center [535, 341] width 621 height 21
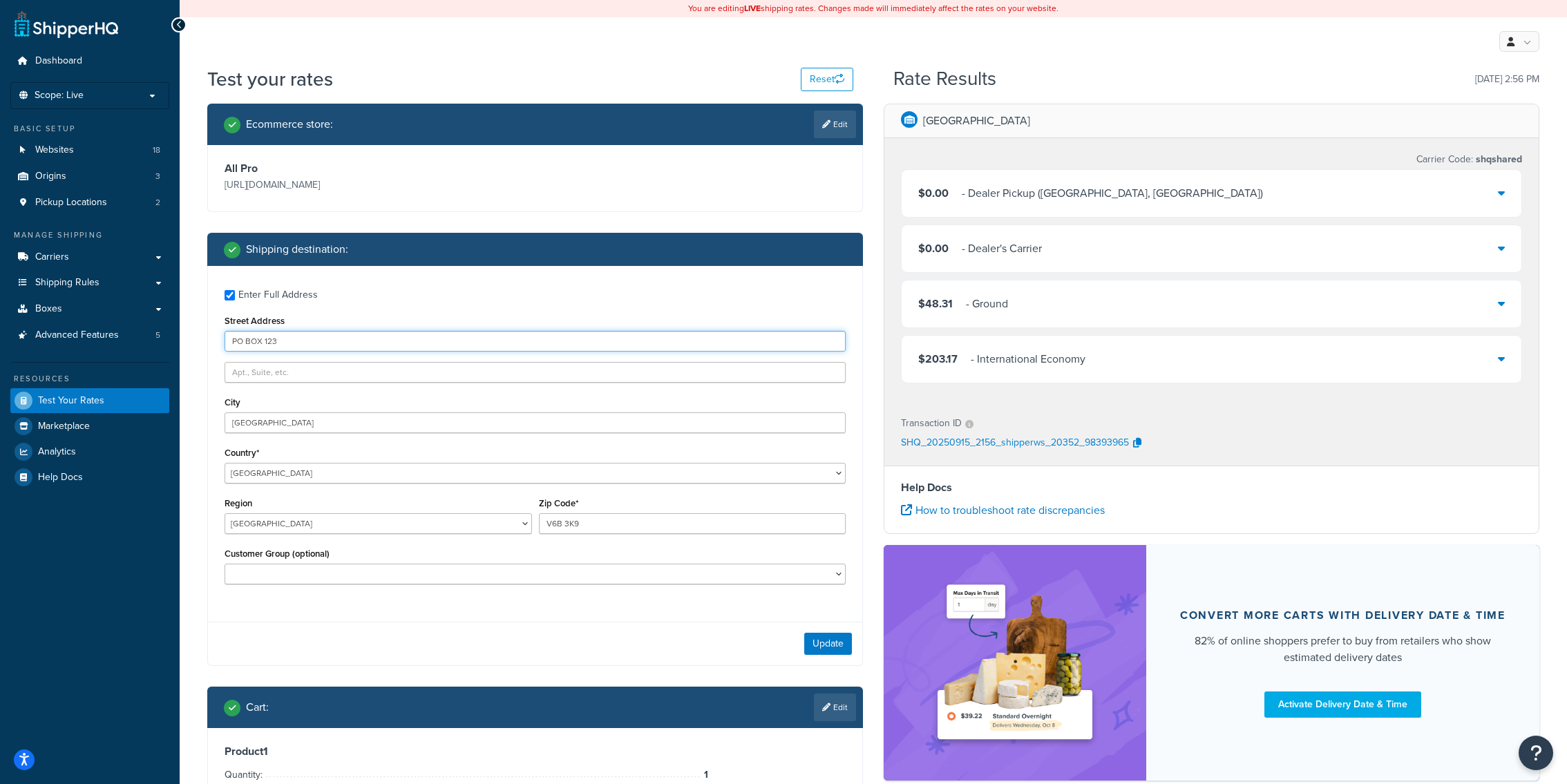
click at [434, 344] on input "PO BOX 123" at bounding box center [535, 341] width 621 height 21
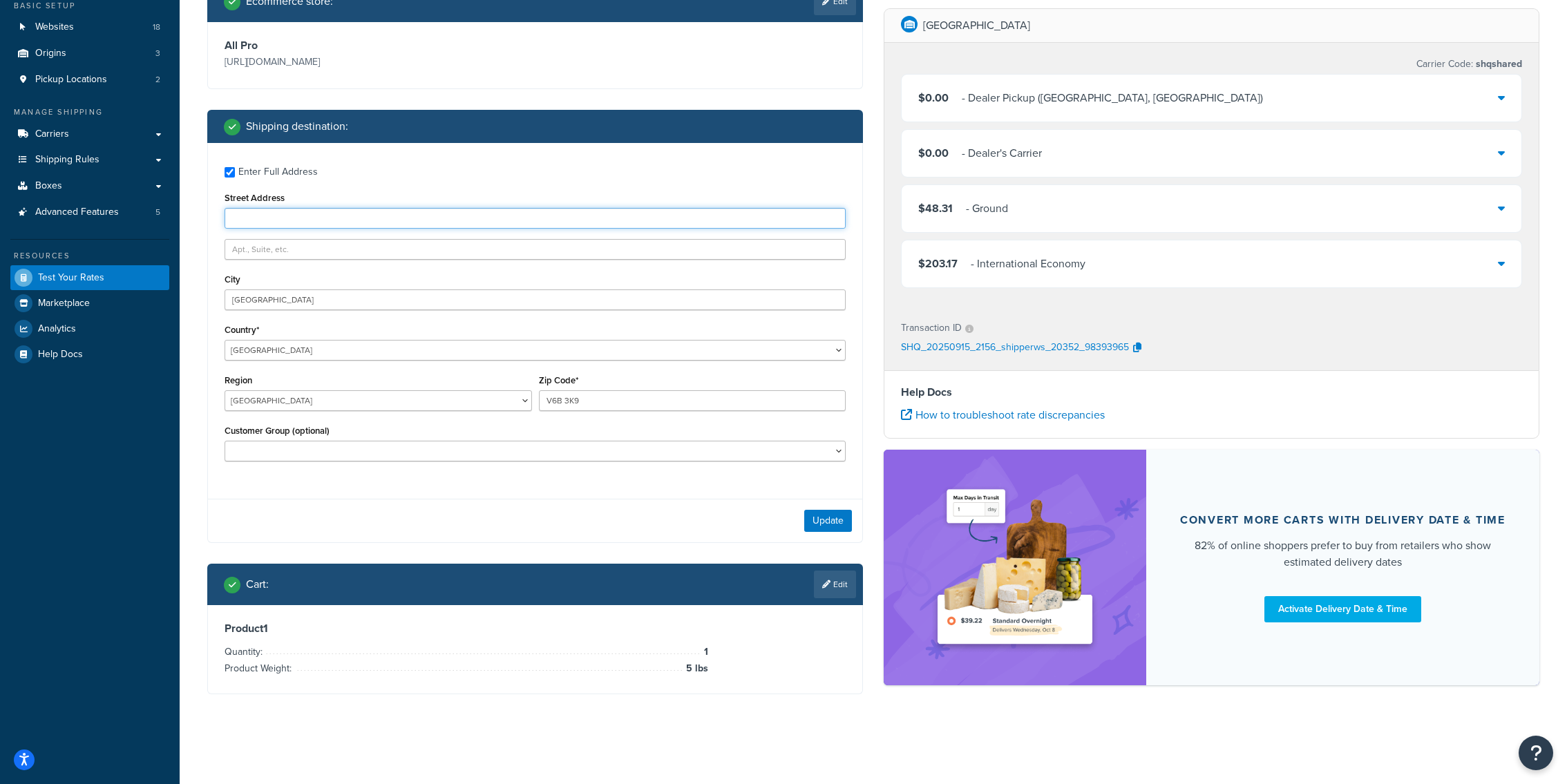
scroll to position [123, 0]
click at [1144, 350] on div "SHQ_20250915_2156_shipperws_20352_98393965" at bounding box center [1211, 348] width 621 height 21
click at [1140, 350] on button "button" at bounding box center [1137, 348] width 16 height 21
click at [464, 212] on input "Street Address" at bounding box center [535, 218] width 621 height 21
paste input "SHQ_20250915_2156_shipperws_20352_98393965"
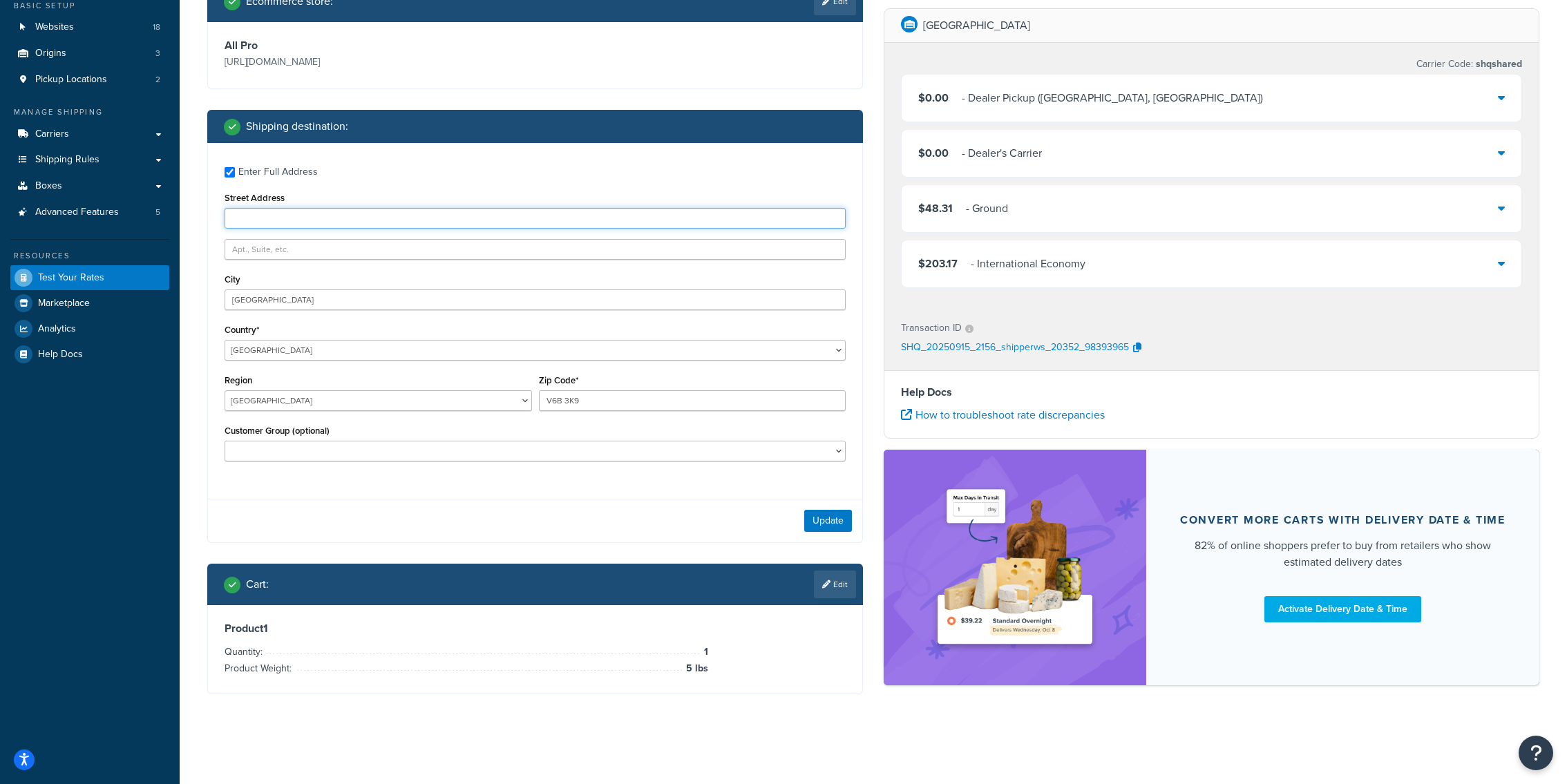
type input "SHQ_20250915_2156_shipperws_20352_98393965"
paste input "PO BOX 123"
type input "PO BOX 123"
click at [813, 511] on button "Update" at bounding box center [828, 520] width 48 height 22
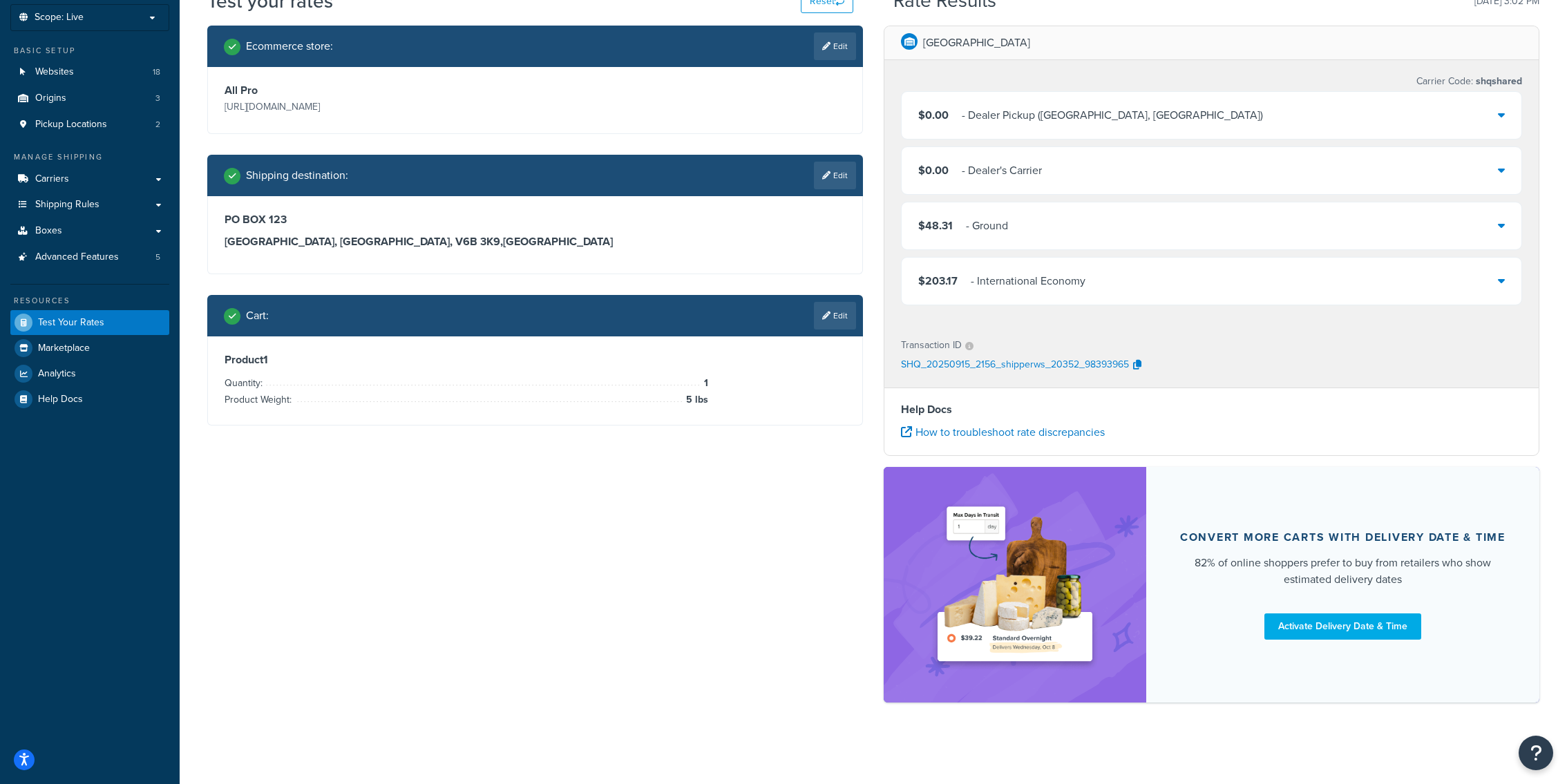
click at [840, 159] on div "Shipping destination : Edit" at bounding box center [535, 176] width 656 height 42
click at [840, 172] on link "Edit" at bounding box center [834, 175] width 42 height 27
select select "CA"
select select "BC"
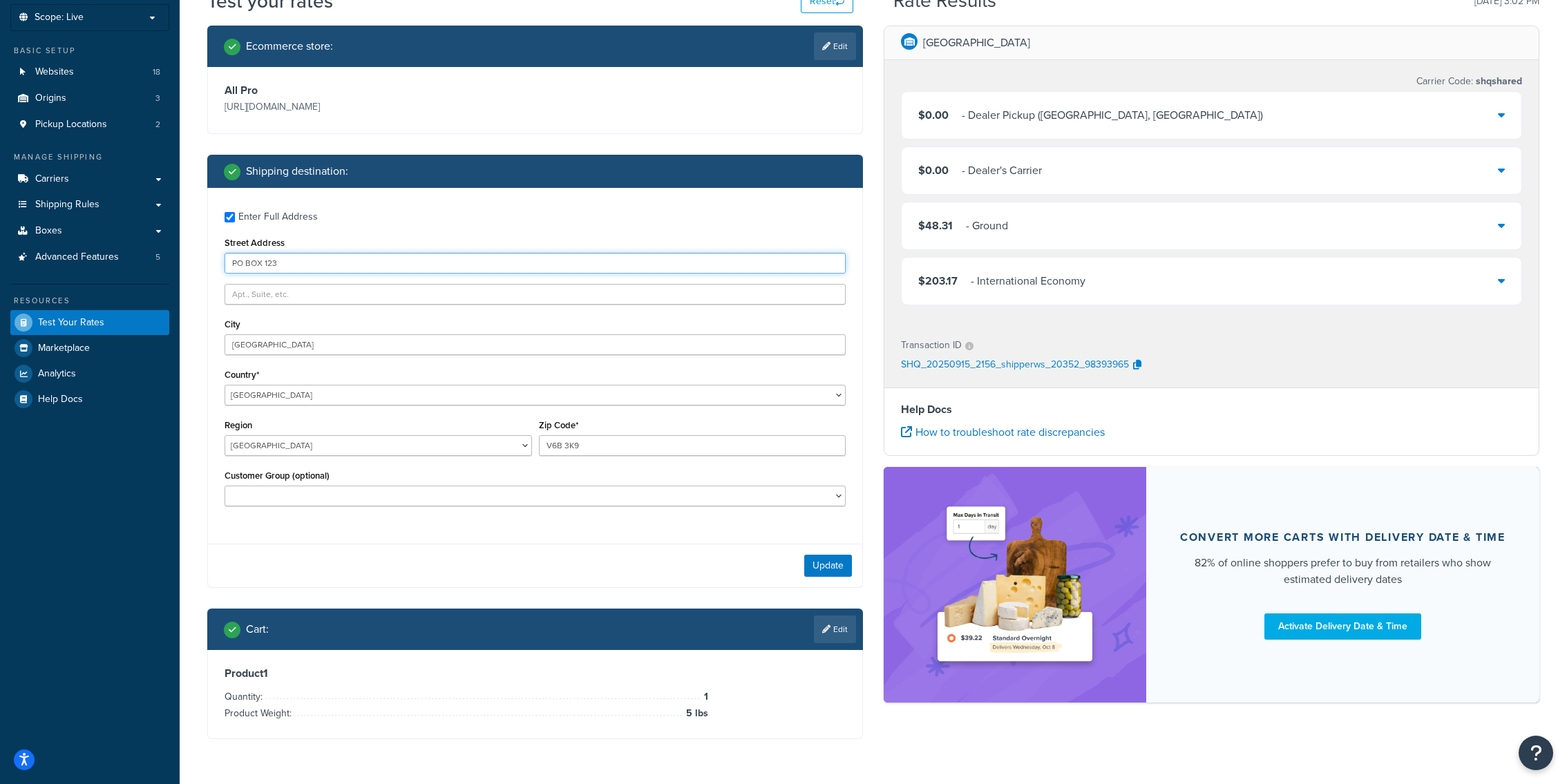
click at [610, 255] on input "PO BOX 123" at bounding box center [535, 263] width 621 height 21
click at [832, 576] on button "Update" at bounding box center [828, 566] width 48 height 22
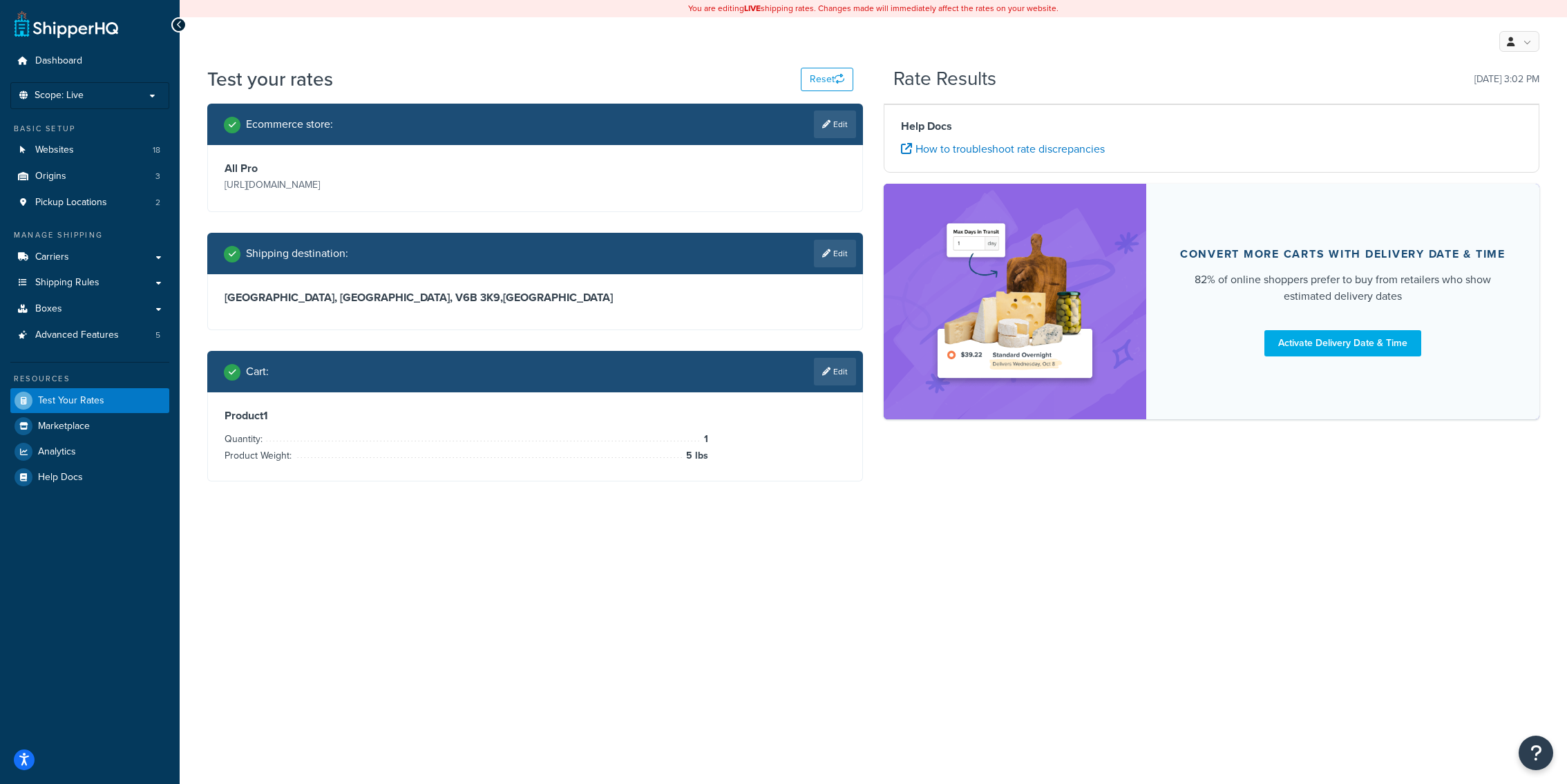
scroll to position [0, 0]
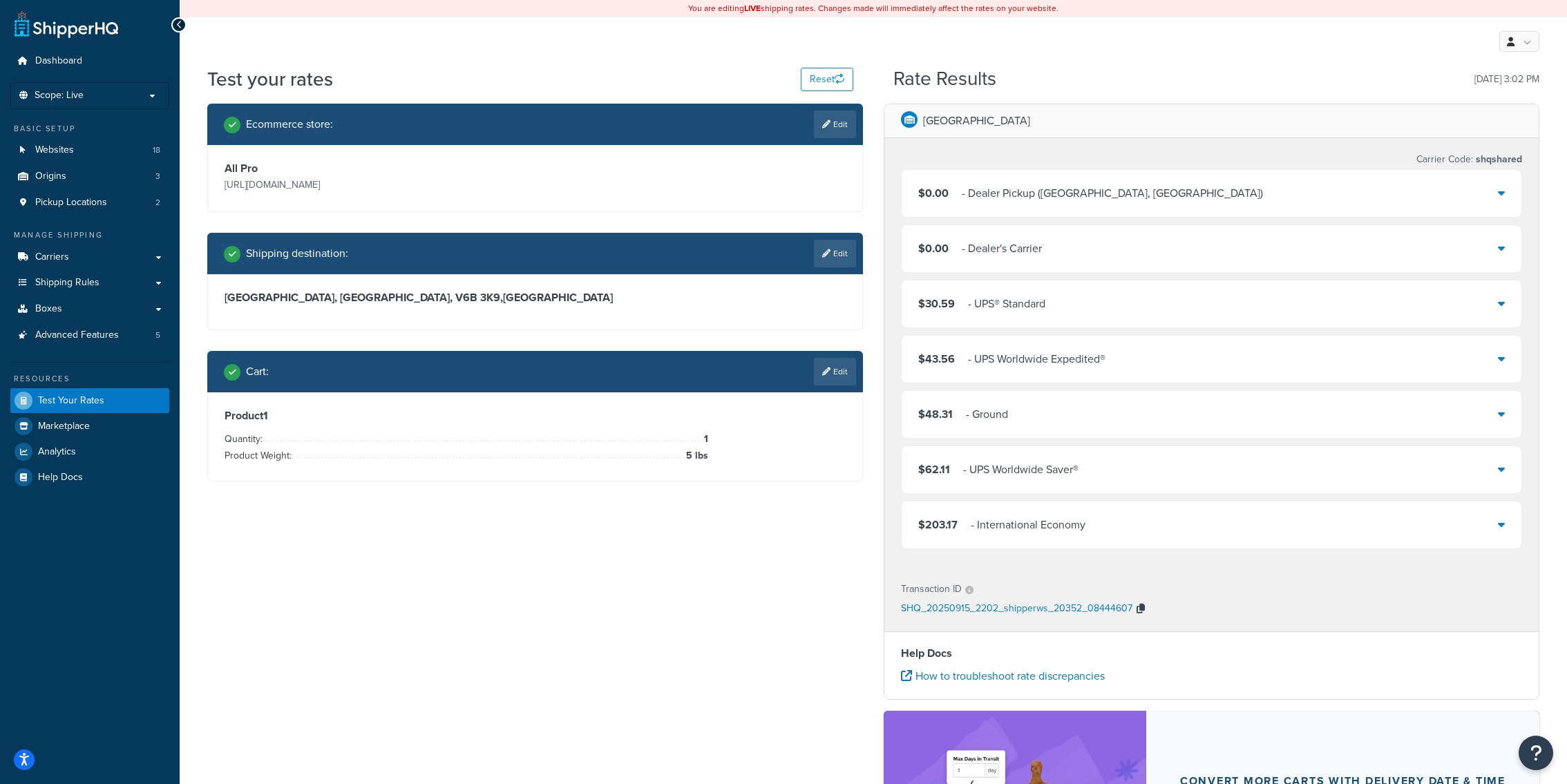
click at [1133, 599] on button "button" at bounding box center [1141, 609] width 16 height 21
click at [839, 261] on link "Edit" at bounding box center [834, 253] width 42 height 27
select select "CA"
select select "BC"
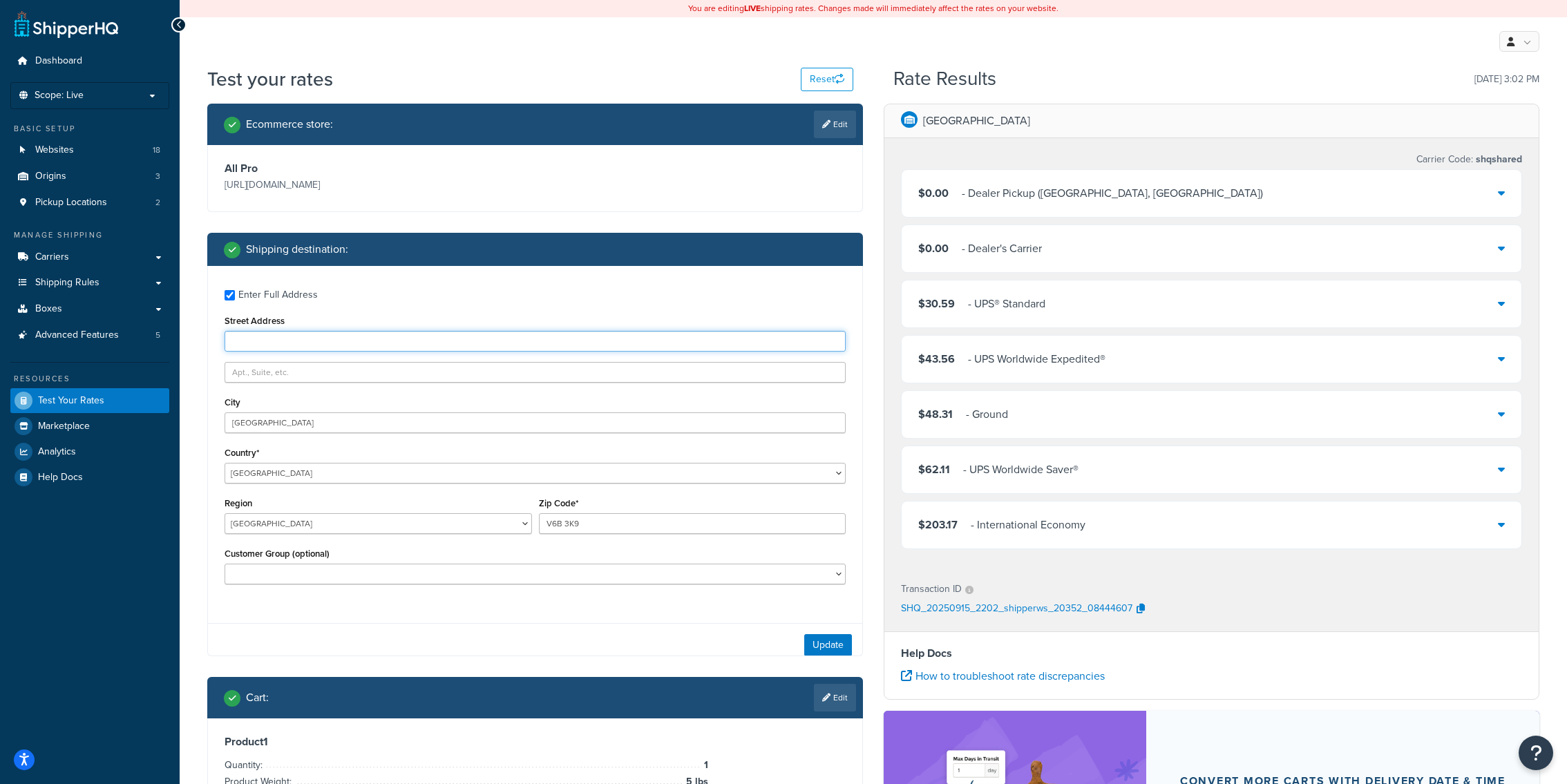
click at [449, 341] on input "Street Address" at bounding box center [535, 341] width 621 height 21
paste input "SHQ_20250915_2202_shipperws_20352_08444607"
type input "SHQ_20250915_2202_shipperws_20352_08444607"
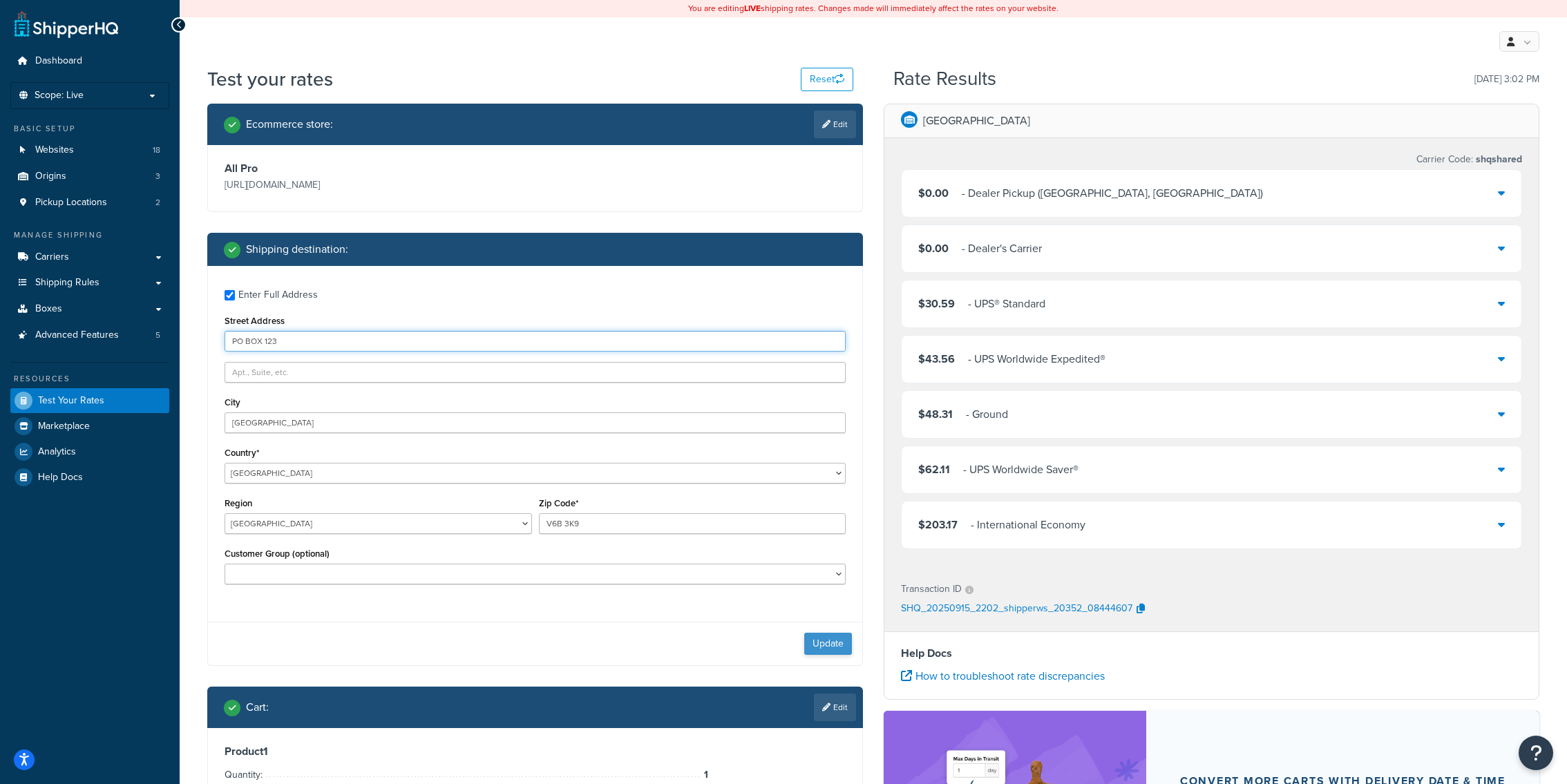
type input "PO BOX 123"
click at [832, 644] on button "Update" at bounding box center [828, 644] width 48 height 22
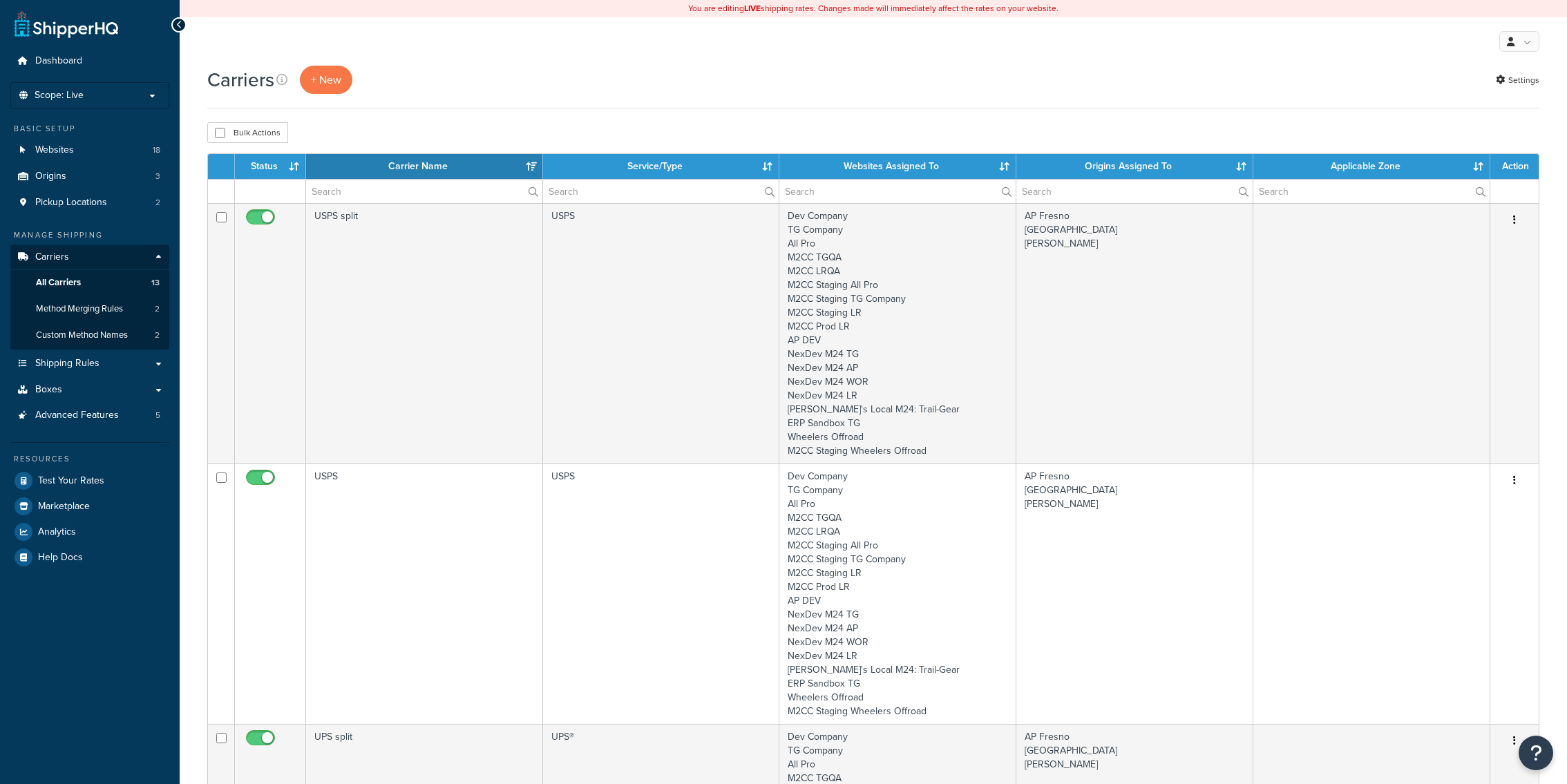
select select "15"
click at [96, 310] on span "Method Merging Rules" at bounding box center [80, 308] width 87 height 12
click at [96, 333] on span "Custom Method Names" at bounding box center [82, 334] width 92 height 12
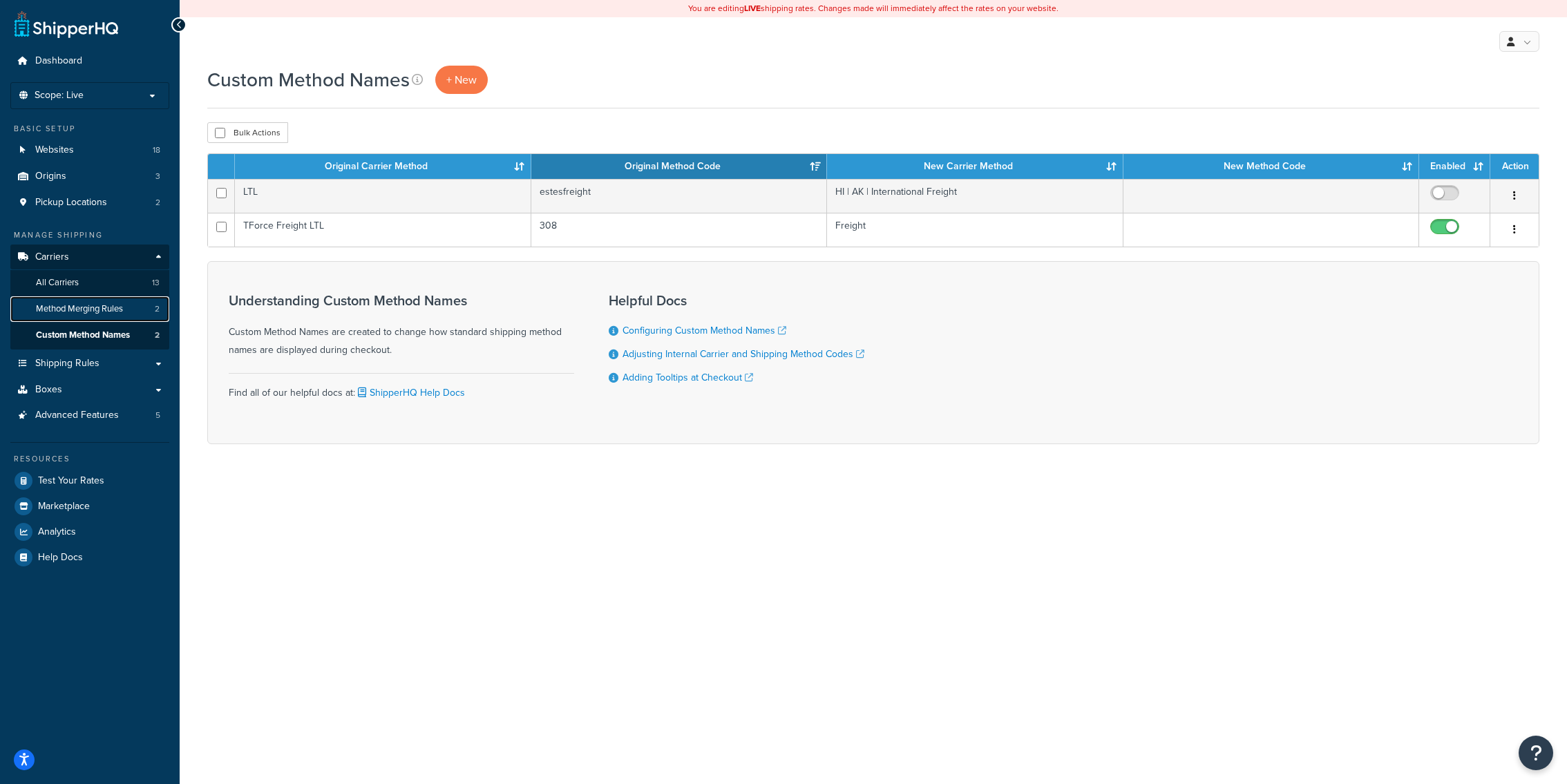
click at [89, 312] on span "Method Merging Rules" at bounding box center [80, 308] width 87 height 12
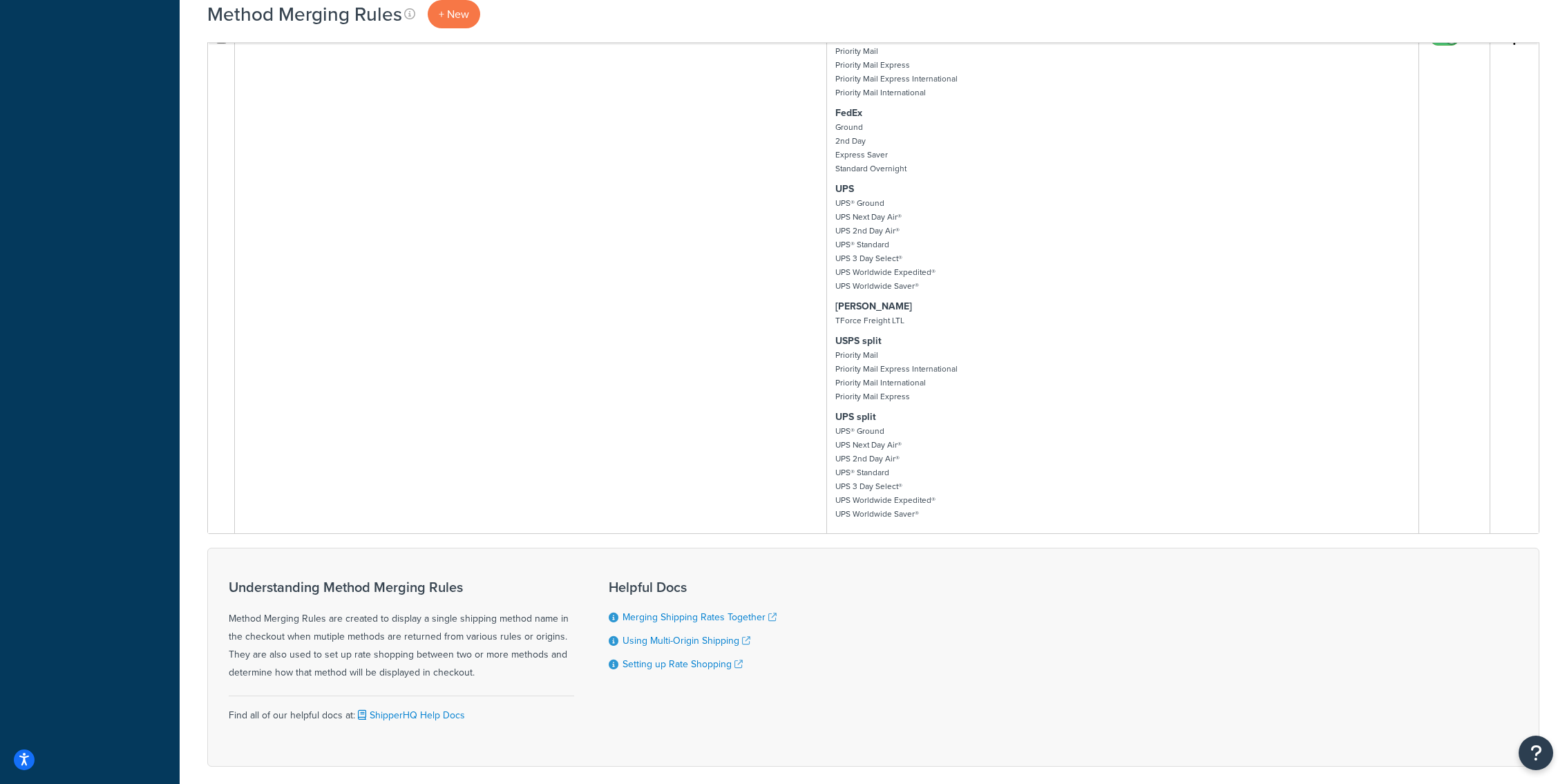
scroll to position [678, 0]
